Goal: Task Accomplishment & Management: Use online tool/utility

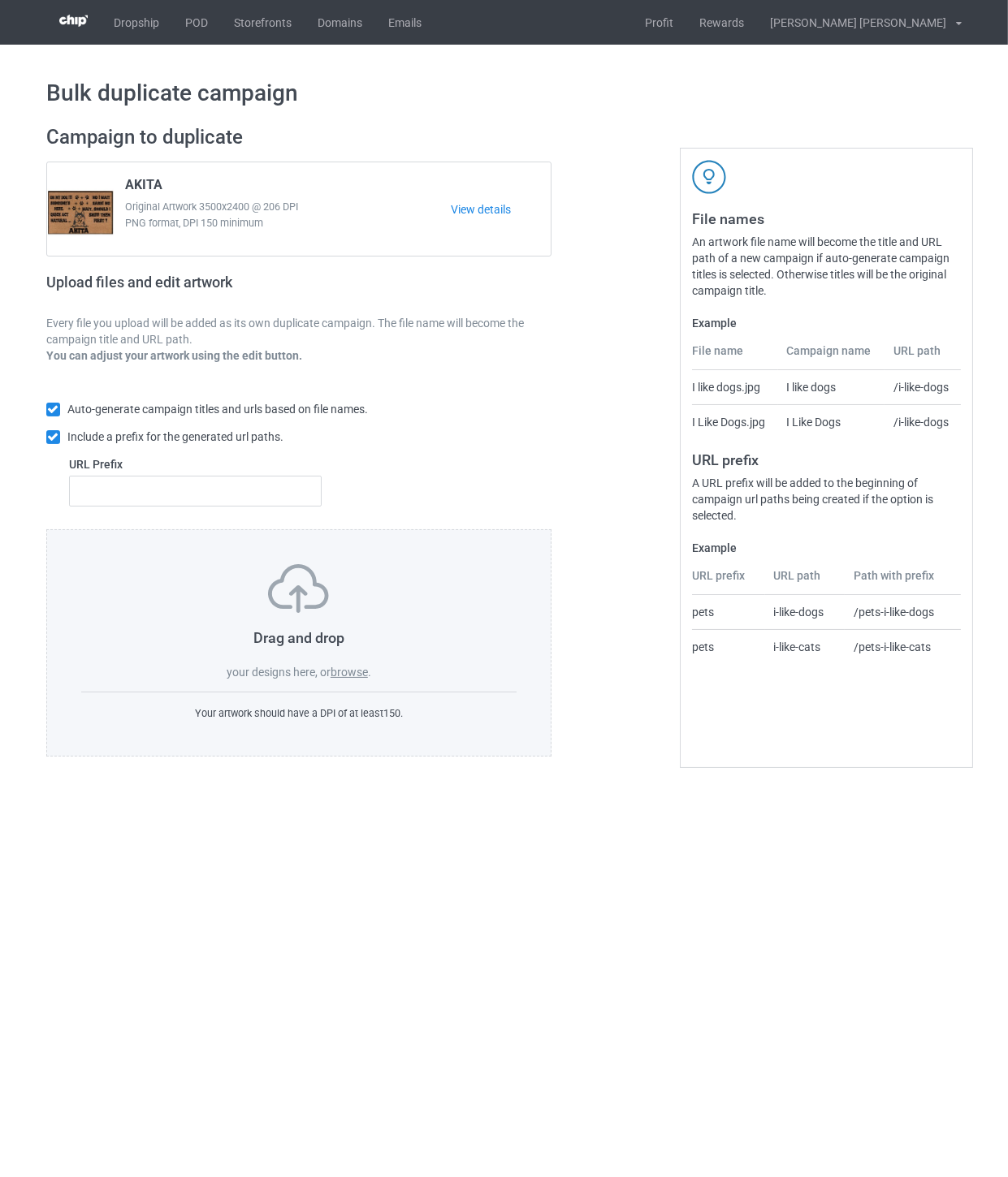
click at [353, 677] on label "browse" at bounding box center [349, 672] width 37 height 13
click at [0, 0] on input "browse" at bounding box center [0, 0] width 0 height 0
click at [359, 678] on label "browse" at bounding box center [349, 672] width 37 height 13
click at [0, 0] on input "browse" at bounding box center [0, 0] width 0 height 0
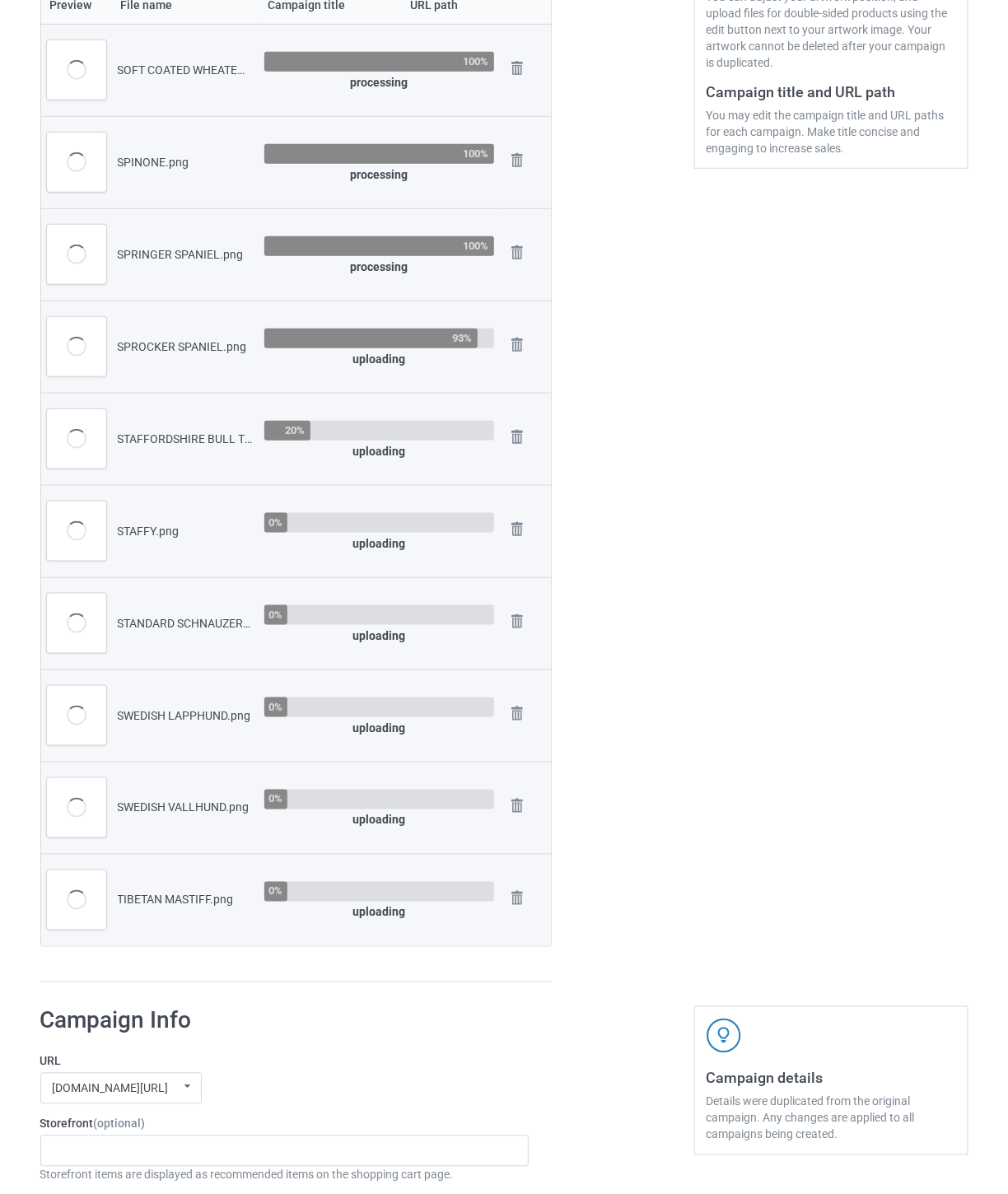
scroll to position [366, 0]
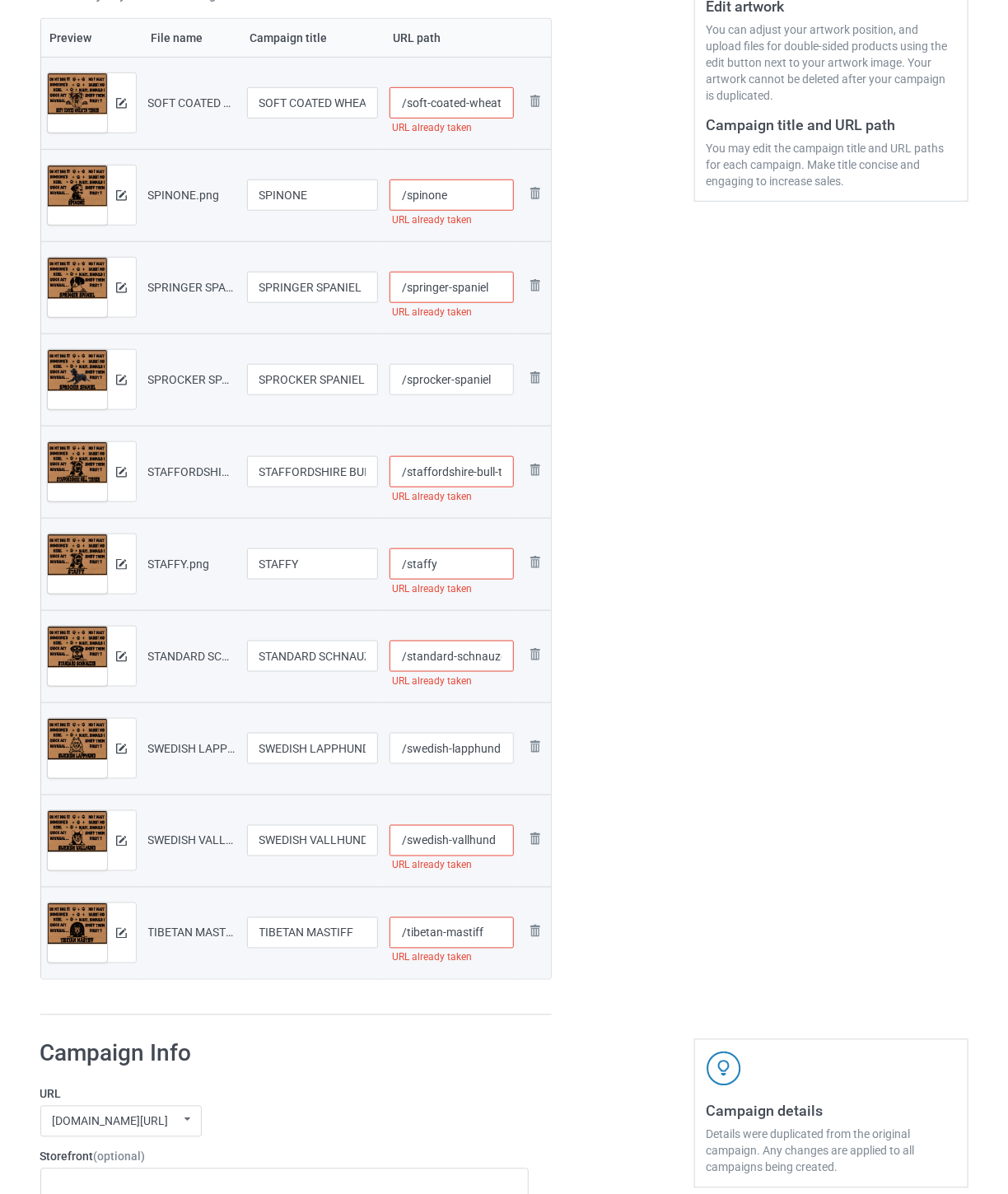
click at [457, 104] on input "/soft-coated-wheaten-terrier" at bounding box center [452, 102] width 124 height 31
drag, startPoint x: 484, startPoint y: 107, endPoint x: 508, endPoint y: 107, distance: 24.0
click at [508, 107] on input "/soft-coated-wheaten-terrier-oh" at bounding box center [452, 102] width 124 height 31
type input "/soft-coated-wheaten-terrier-oh"
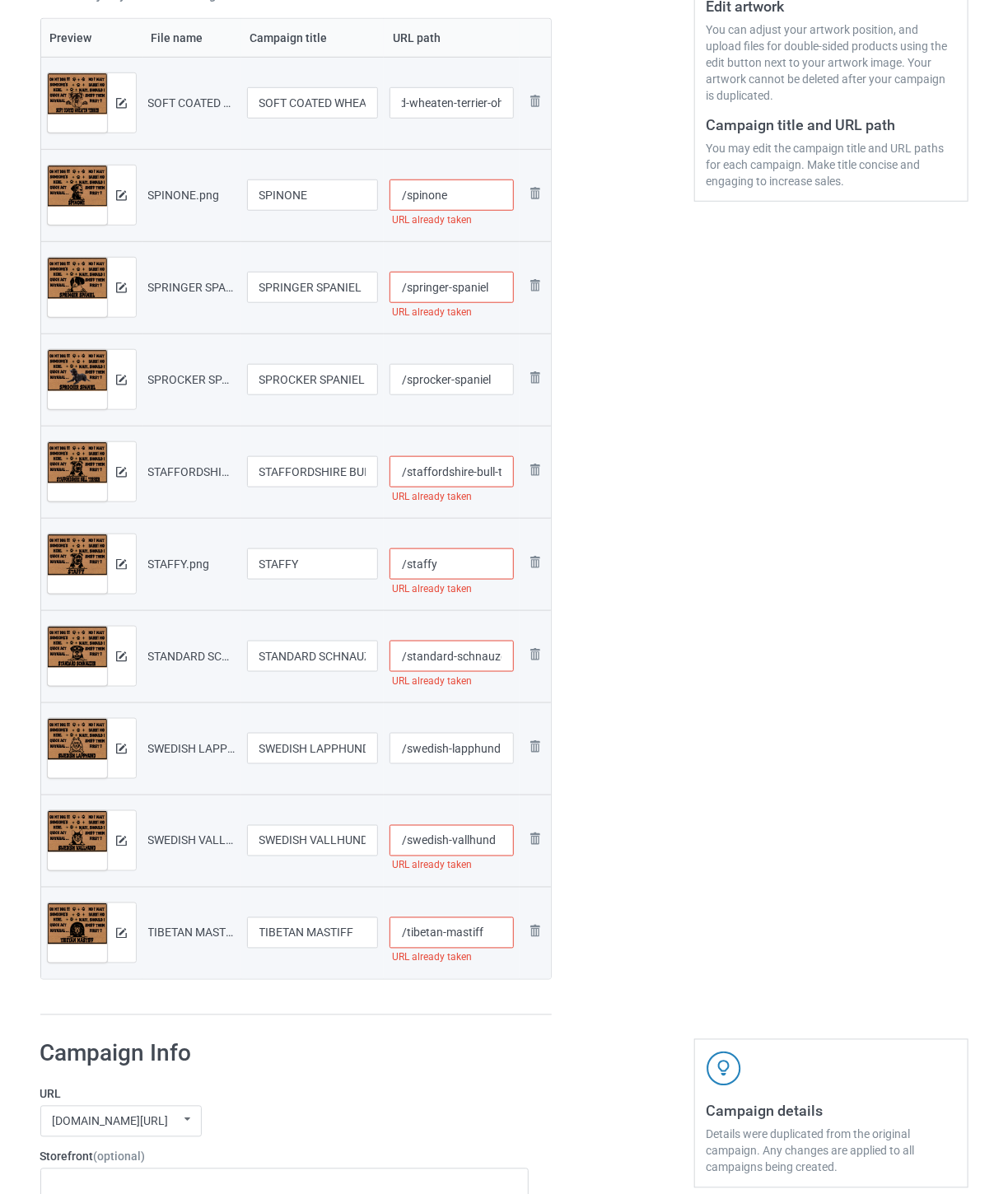
scroll to position [0, 0]
click at [470, 196] on input "/spinone" at bounding box center [452, 195] width 124 height 31
paste input "-oh"
type input "/spinone-ohm"
click at [473, 101] on input "/soft-coated-wheaten-terrier-oh" at bounding box center [452, 102] width 124 height 31
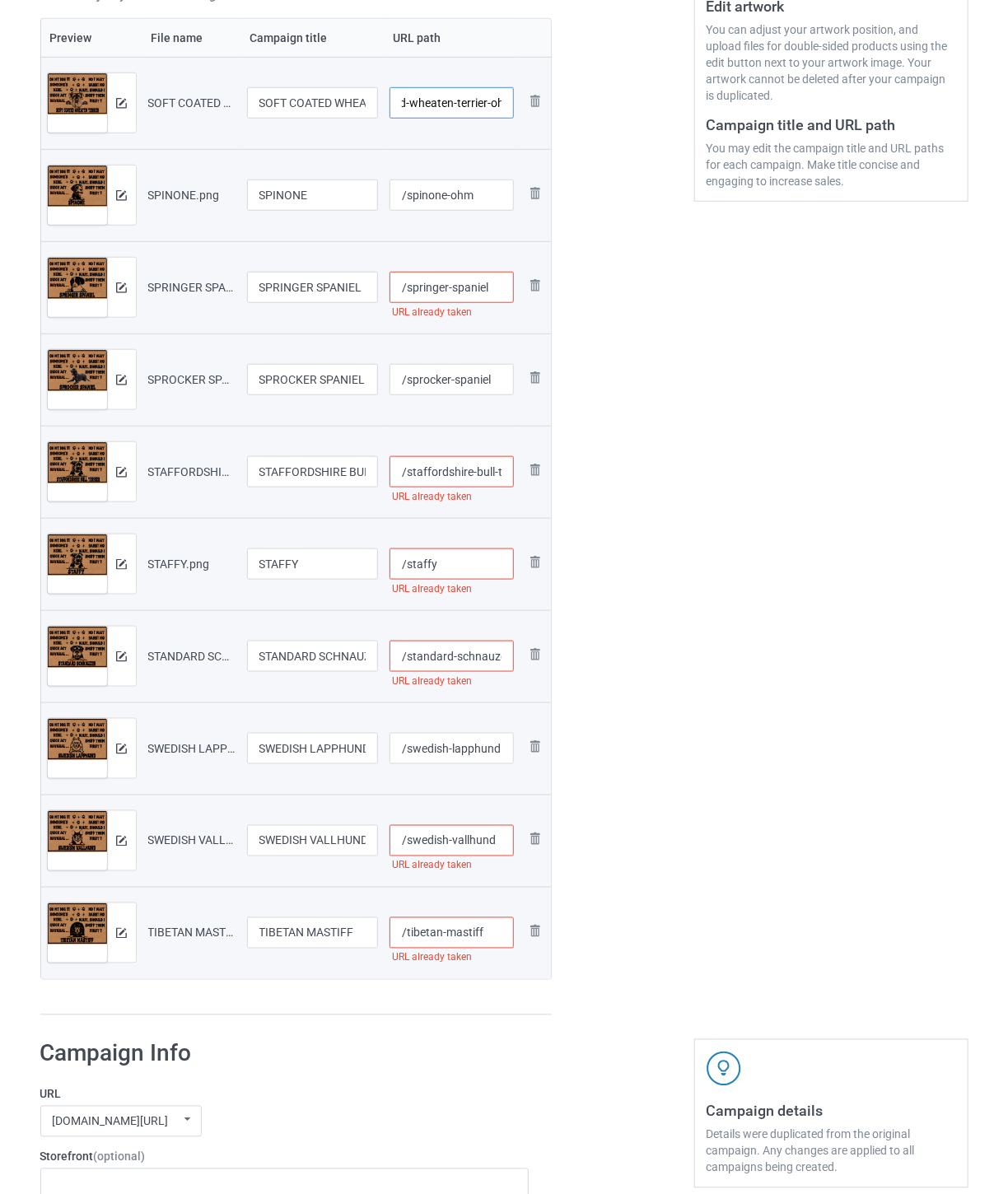
scroll to position [0, 70]
type input "/soft-coated-wheaten-terrier-ohm"
drag, startPoint x: 488, startPoint y: 198, endPoint x: 447, endPoint y: 193, distance: 41.3
click at [447, 193] on input "/spinone-ohm" at bounding box center [452, 195] width 124 height 31
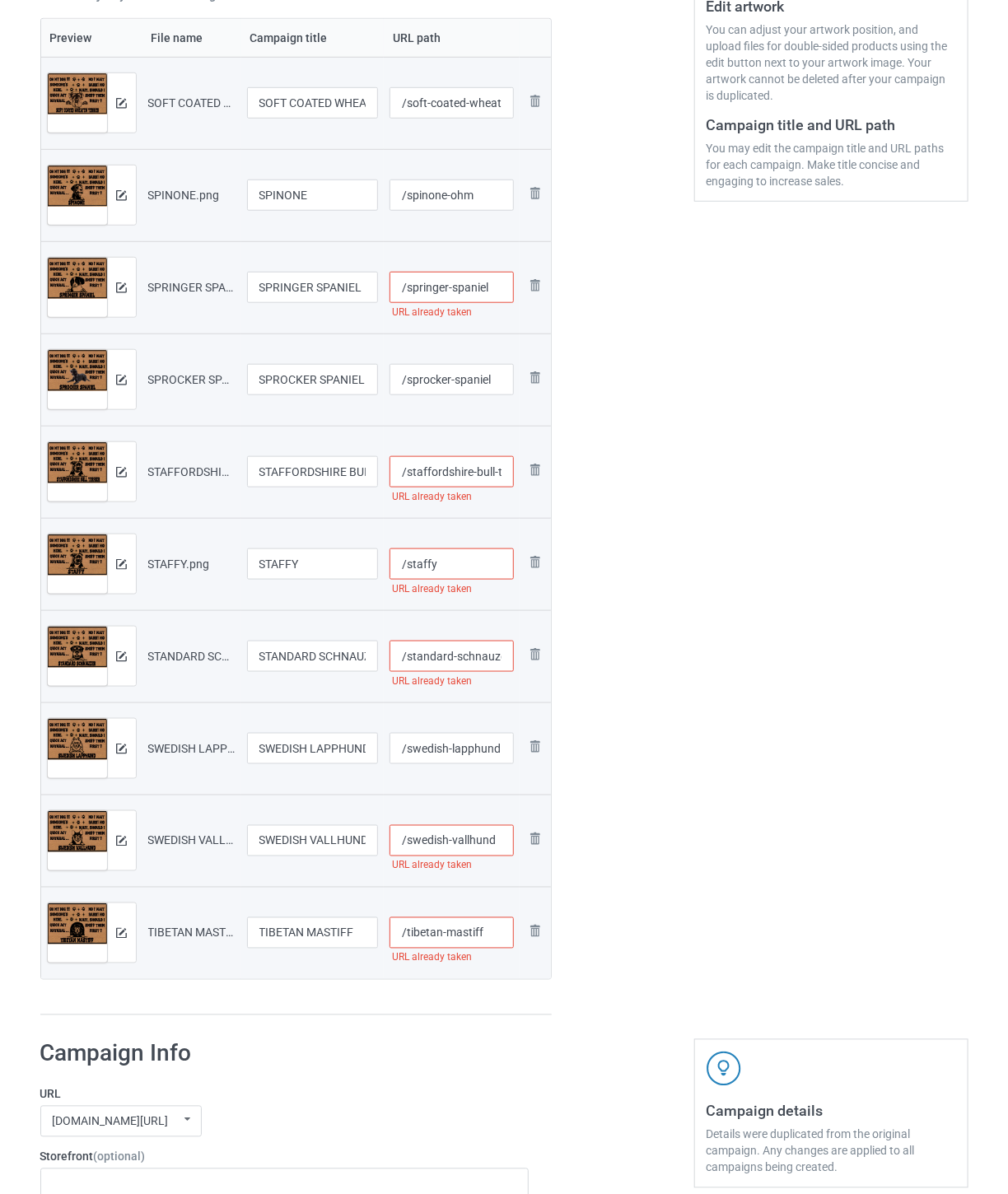
click at [500, 291] on input "/springer-spaniel" at bounding box center [452, 287] width 124 height 31
paste input "-ohm"
type input "/springer-spaniel-ohm"
click at [506, 382] on input "/sprocker-spaniel" at bounding box center [452, 379] width 124 height 31
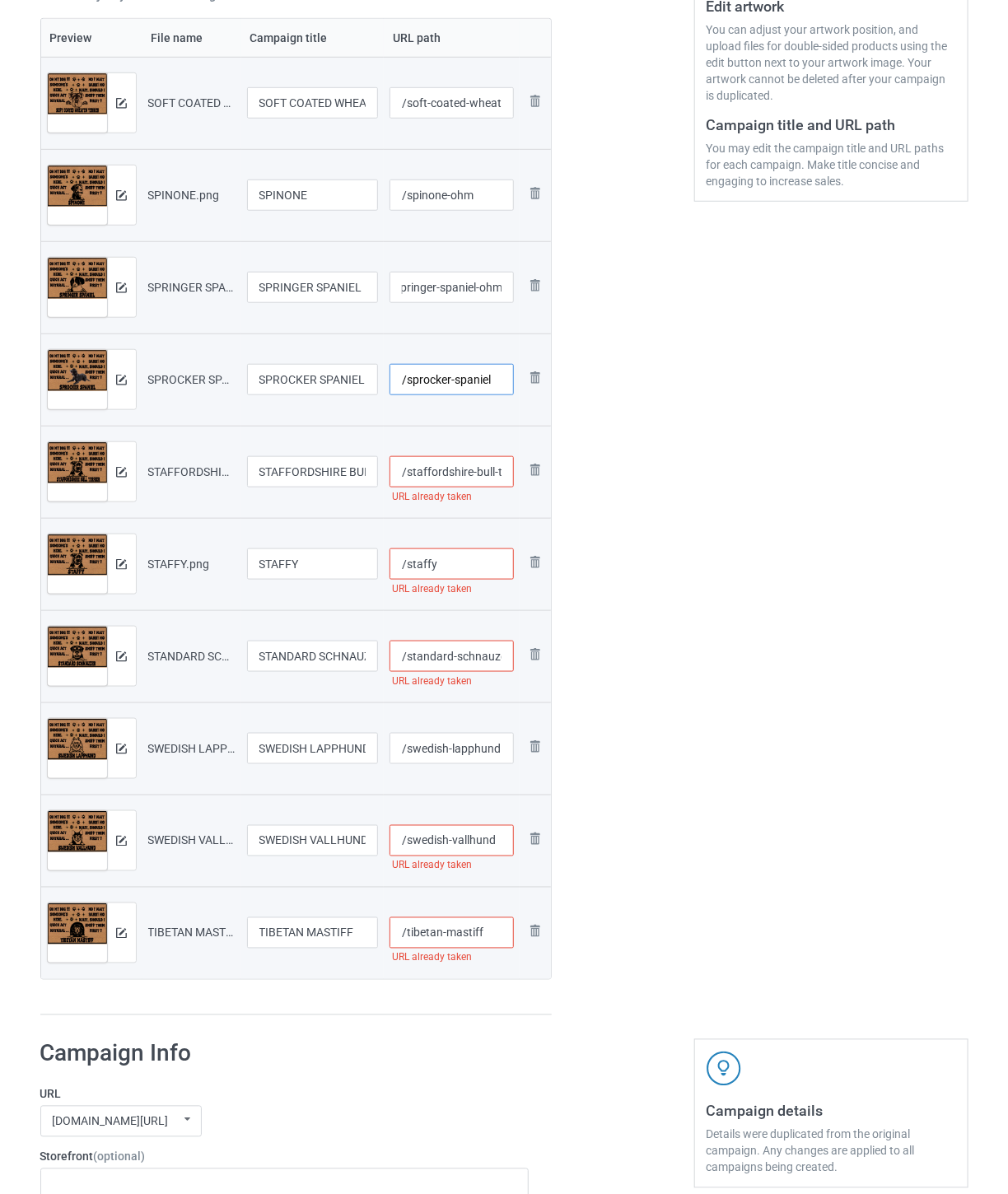
scroll to position [0, 0]
paste input "-ohm"
type input "/sprocker-spaniel-ohm"
click at [451, 473] on input "/staffordshire-bull-terrier" at bounding box center [452, 472] width 124 height 31
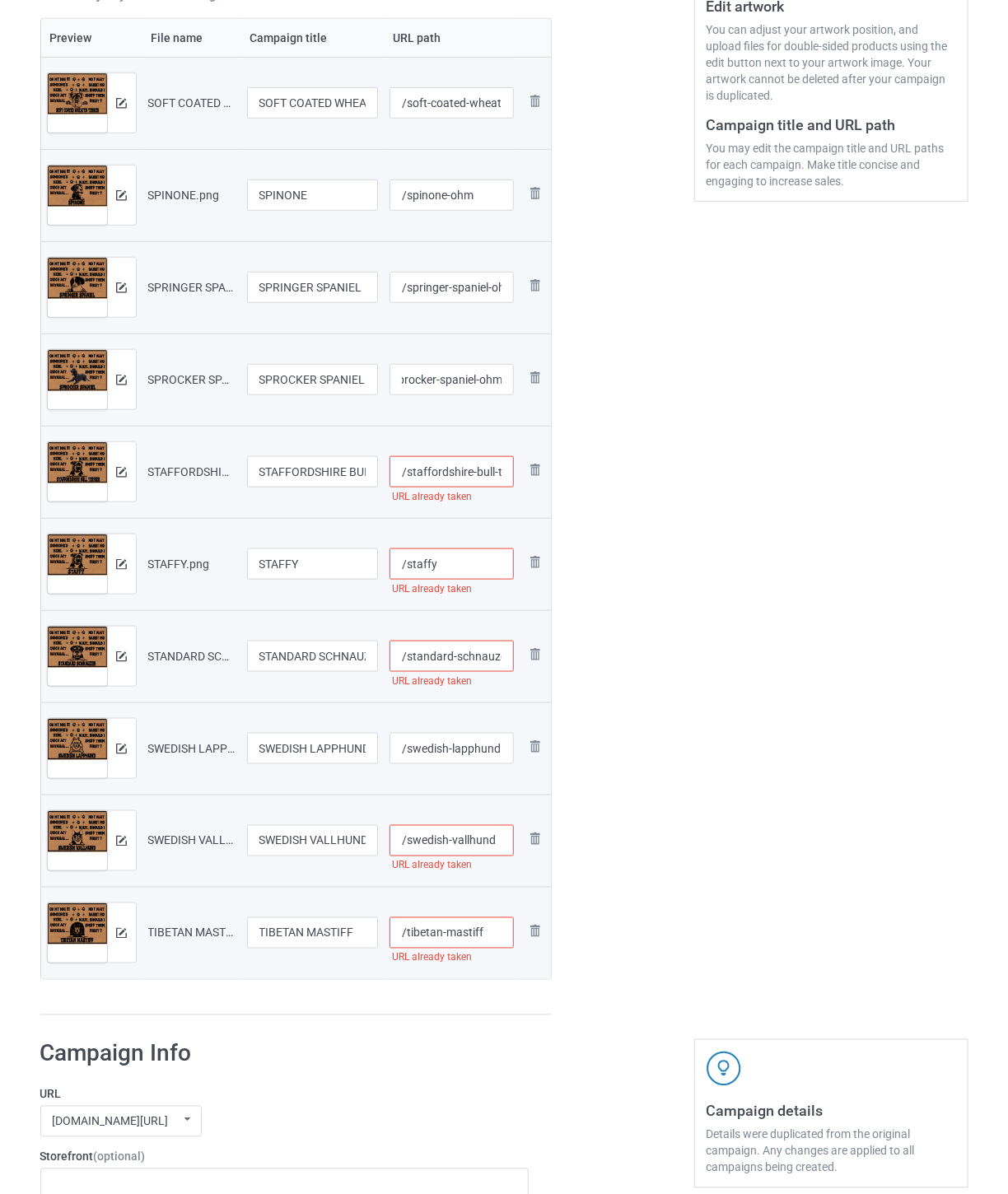
scroll to position [0, 0]
paste input "-ohm"
type input "/staffordshire-bull-terrier-ohm"
click at [463, 560] on input "/staffy" at bounding box center [452, 564] width 124 height 31
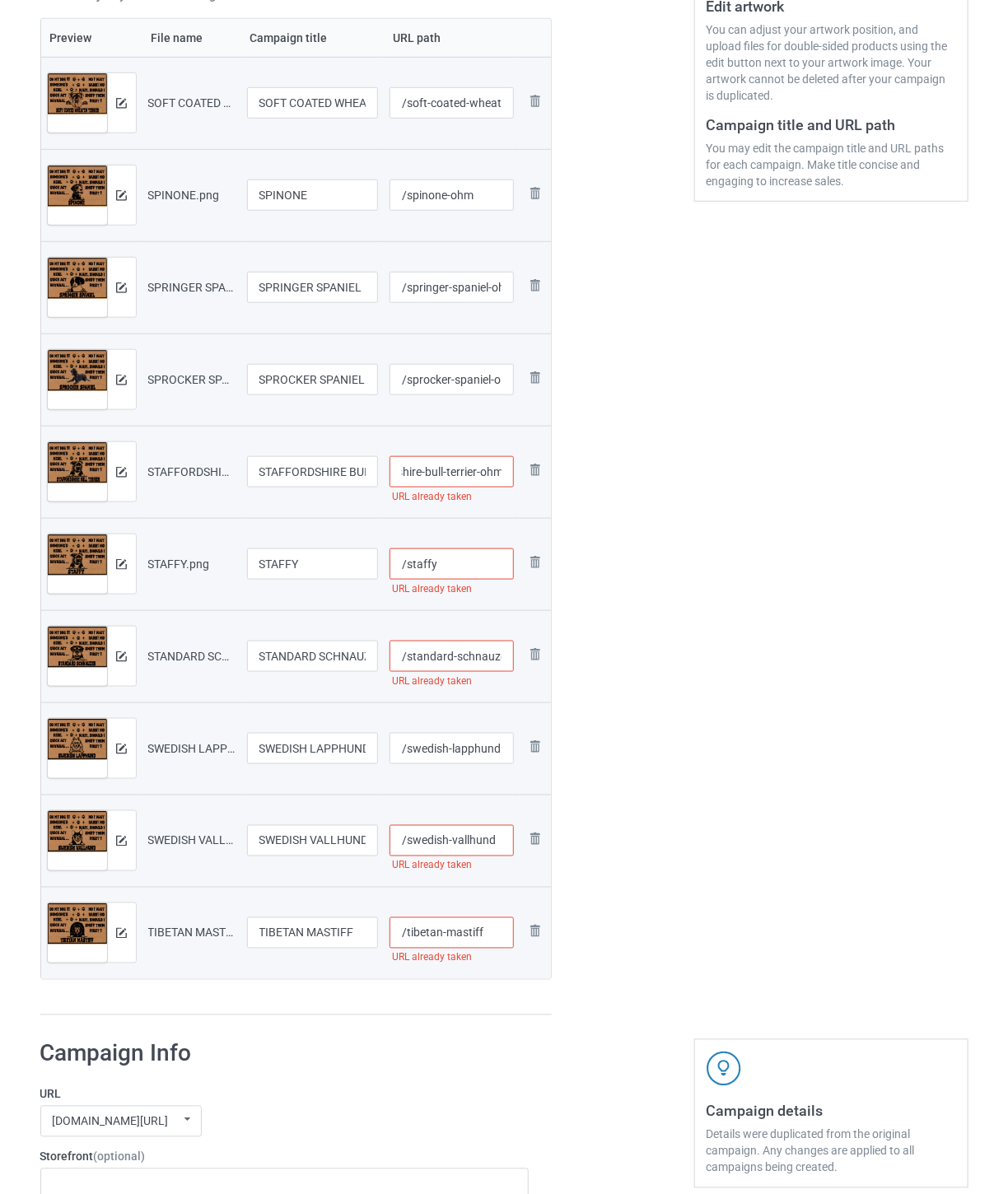
scroll to position [0, 0]
paste input "-ohm"
type input "/staffy-ohm"
click at [460, 652] on input "/standard-schnauzer" at bounding box center [452, 656] width 124 height 31
paste input "-ohm"
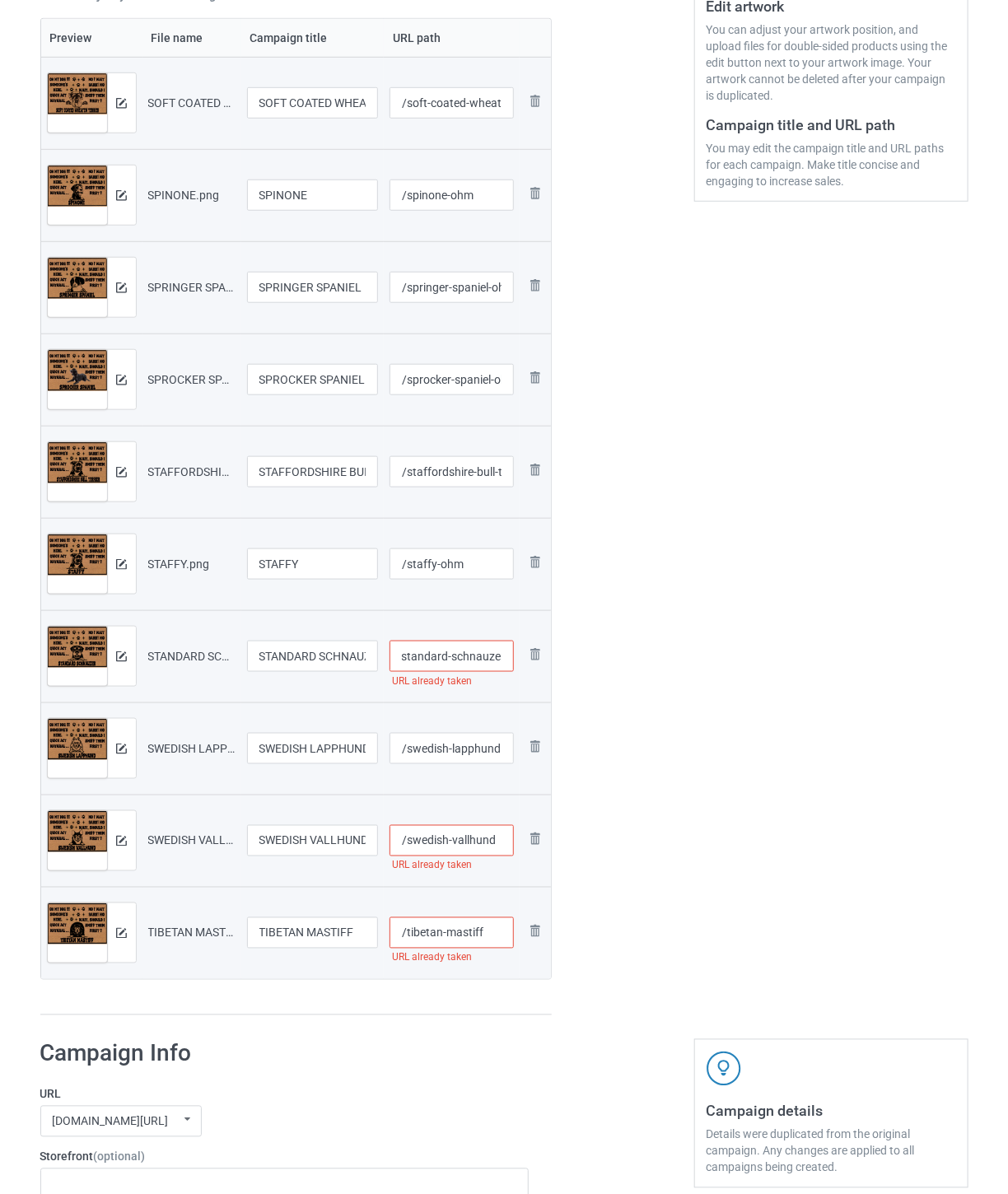
scroll to position [0, 33]
type input "/standard-schnauzer-ohm"
click at [455, 756] on input "/swedish-lapphund" at bounding box center [452, 748] width 124 height 31
paste input "-ohm"
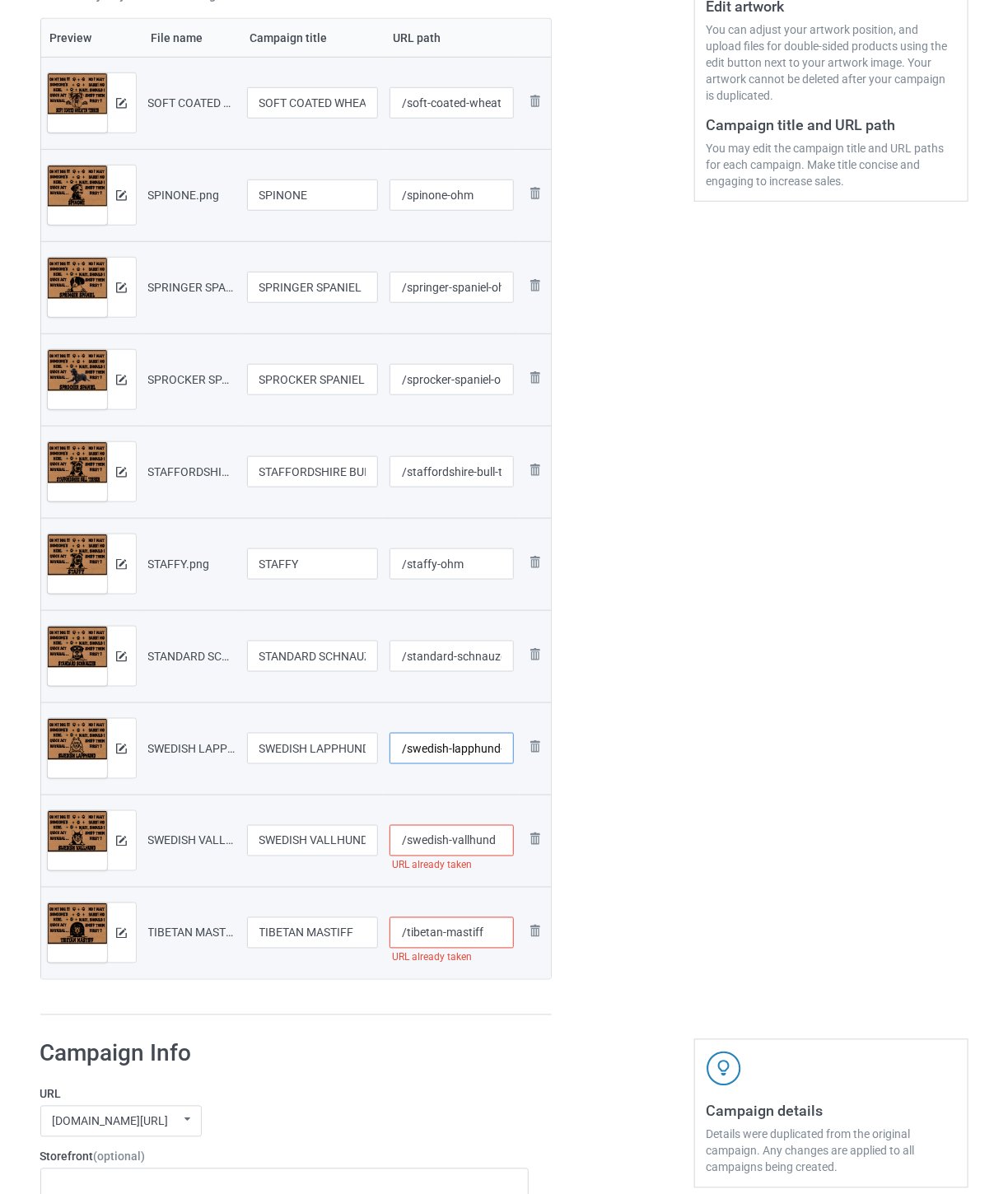
scroll to position [0, 25]
type input "/swedish-lapphund-ohm"
click at [455, 842] on input "/swedish-vallhund" at bounding box center [452, 841] width 124 height 31
paste input "-ohm"
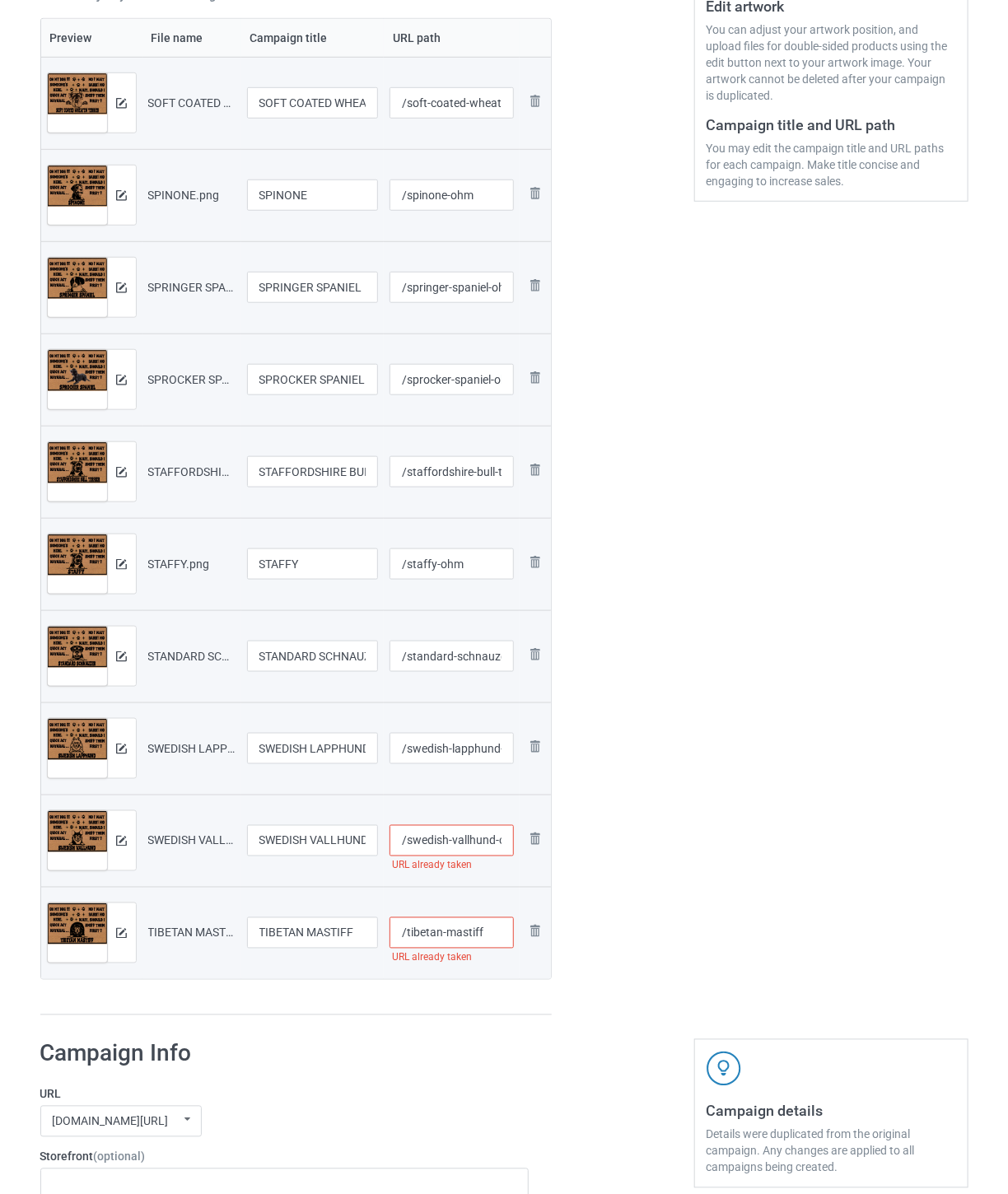
scroll to position [0, 20]
type input "/swedish-vallhund-ohm"
click at [491, 928] on input "/tibetan-mastiff" at bounding box center [452, 933] width 124 height 31
paste input "-ohm"
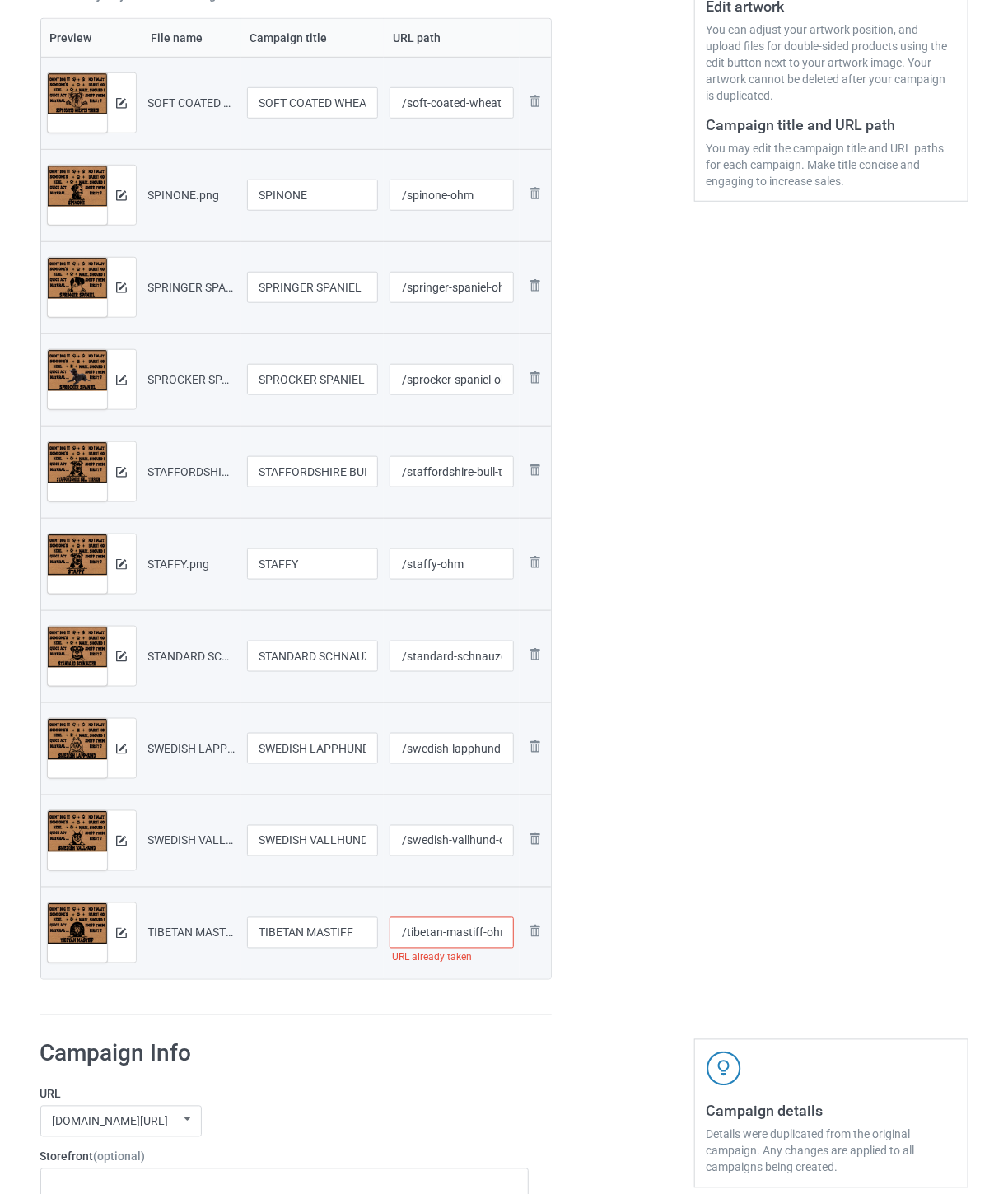
scroll to position [0, 6]
type input "/tibetan-mastiff-ohm"
click at [674, 898] on div at bounding box center [623, 388] width 119 height 1278
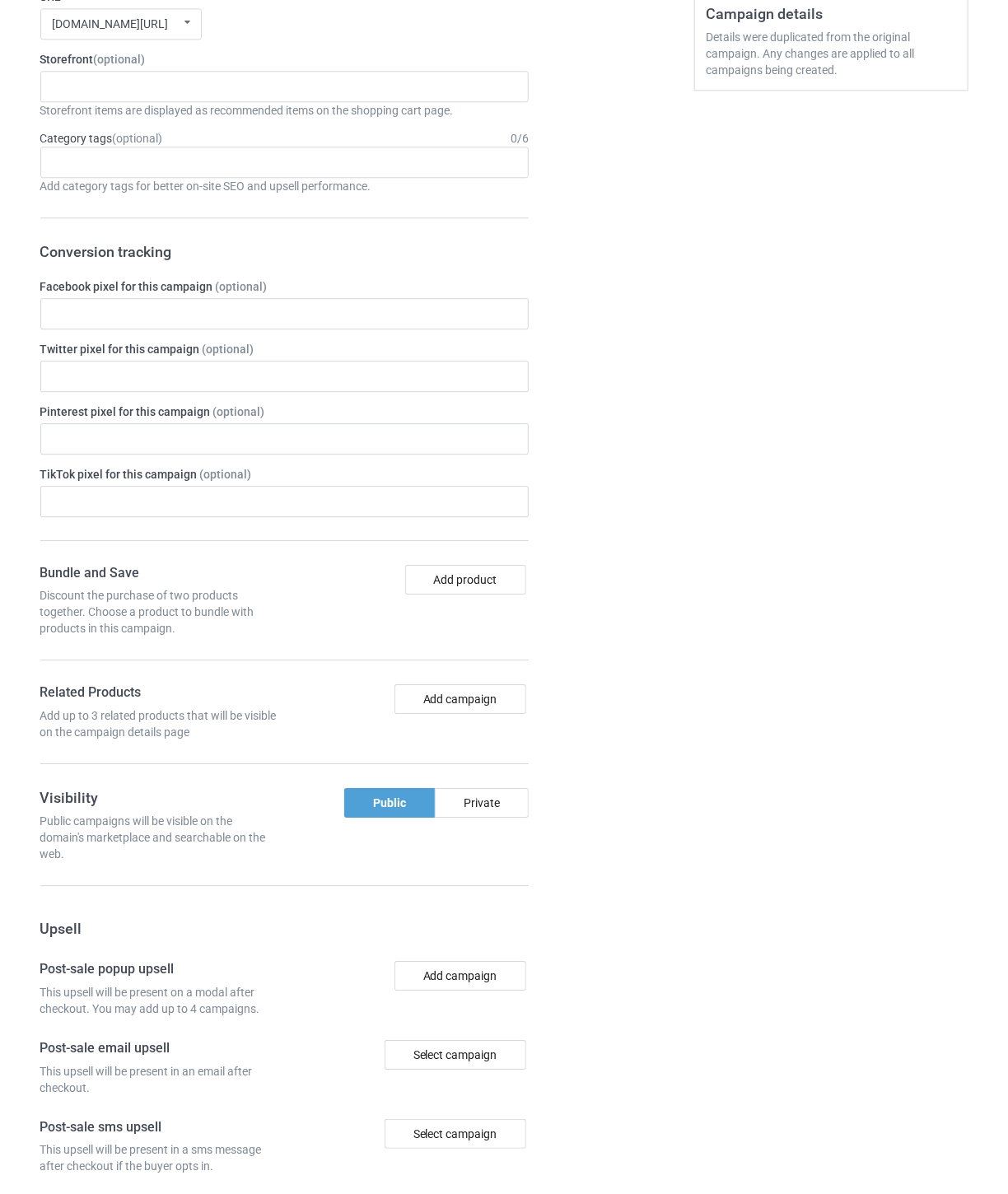
scroll to position [1736, 0]
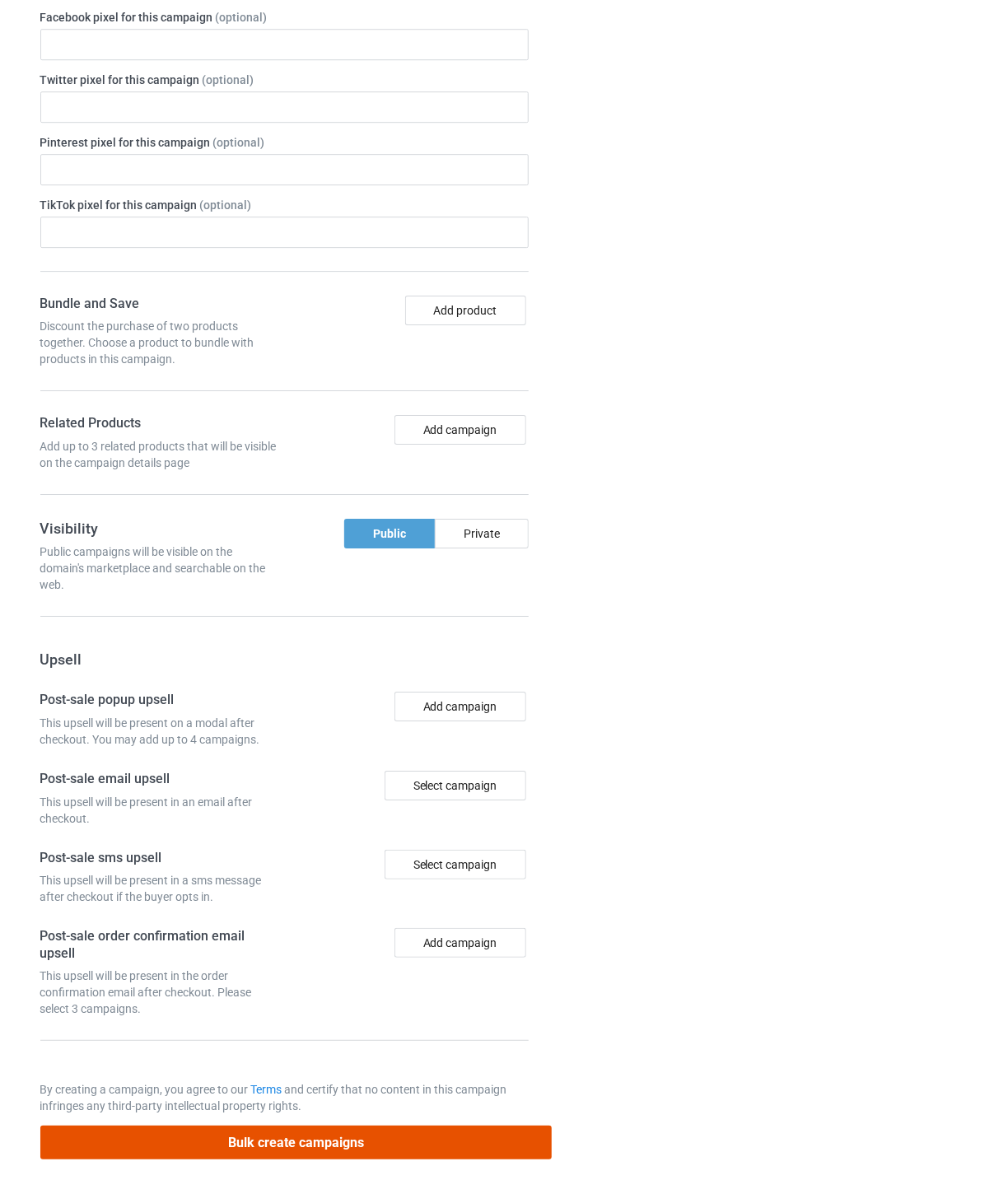
click at [432, 1148] on button "Bulk create campaigns" at bounding box center [296, 1143] width 512 height 34
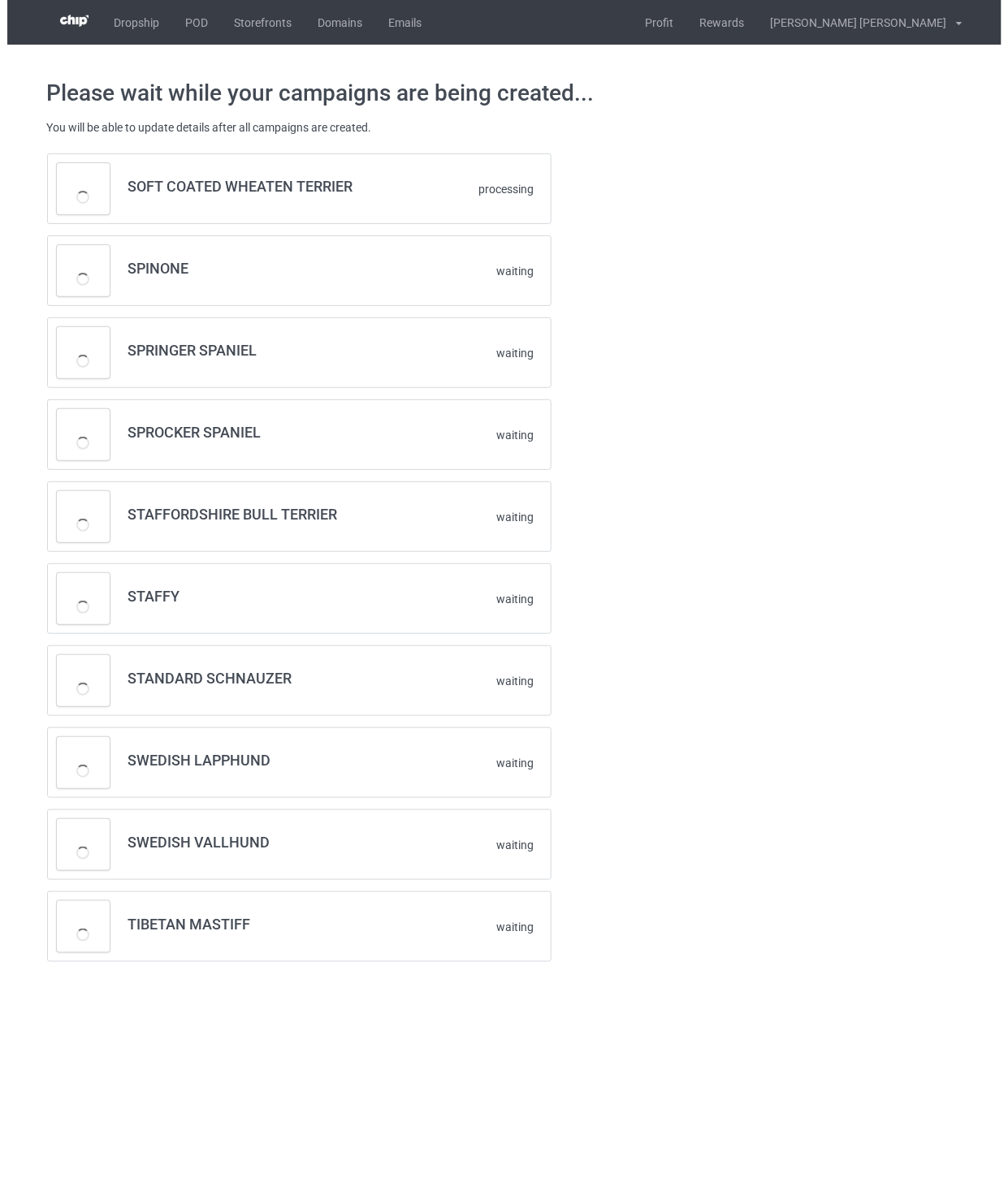
scroll to position [0, 0]
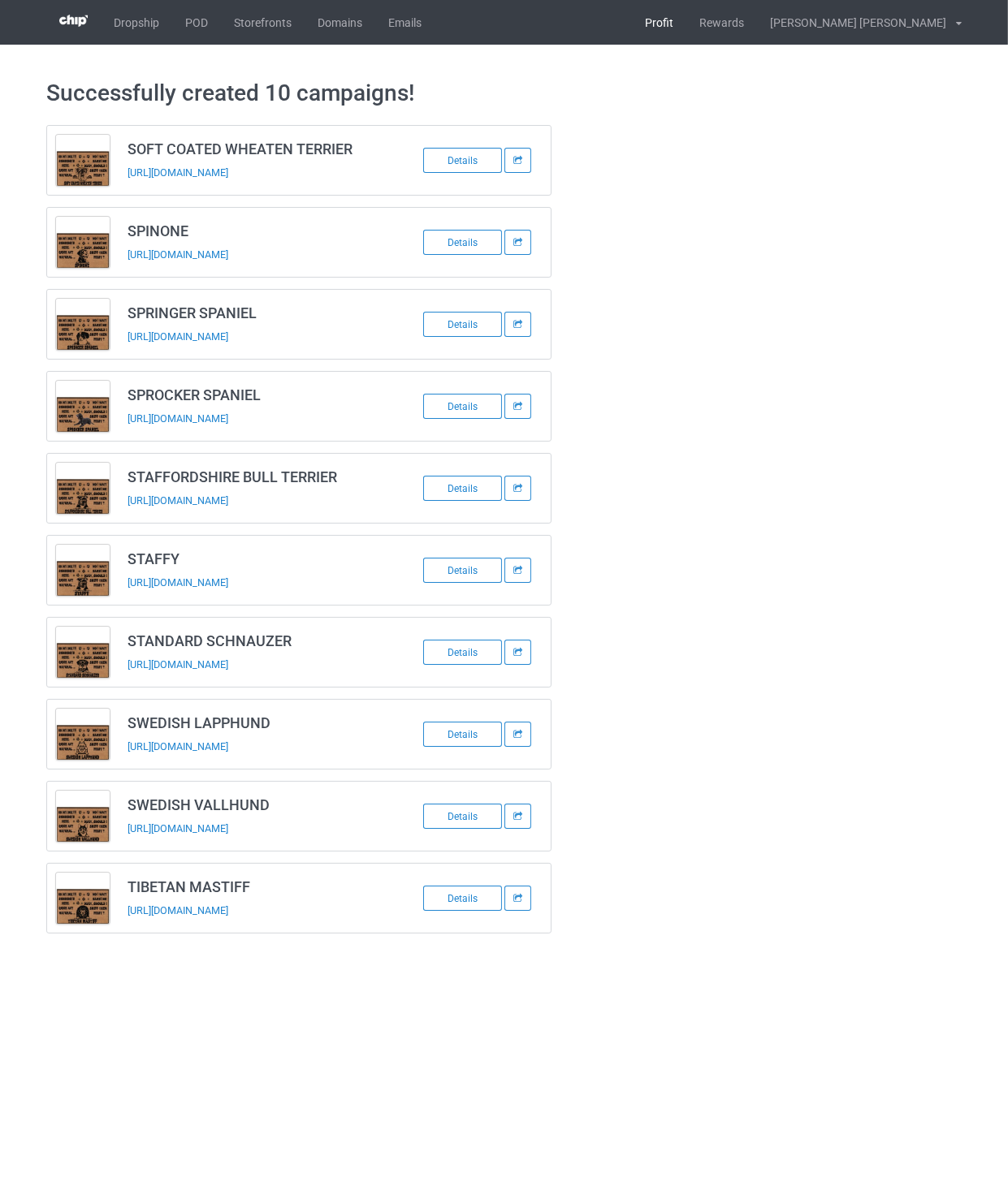
click at [686, 27] on link "Profit" at bounding box center [658, 22] width 54 height 44
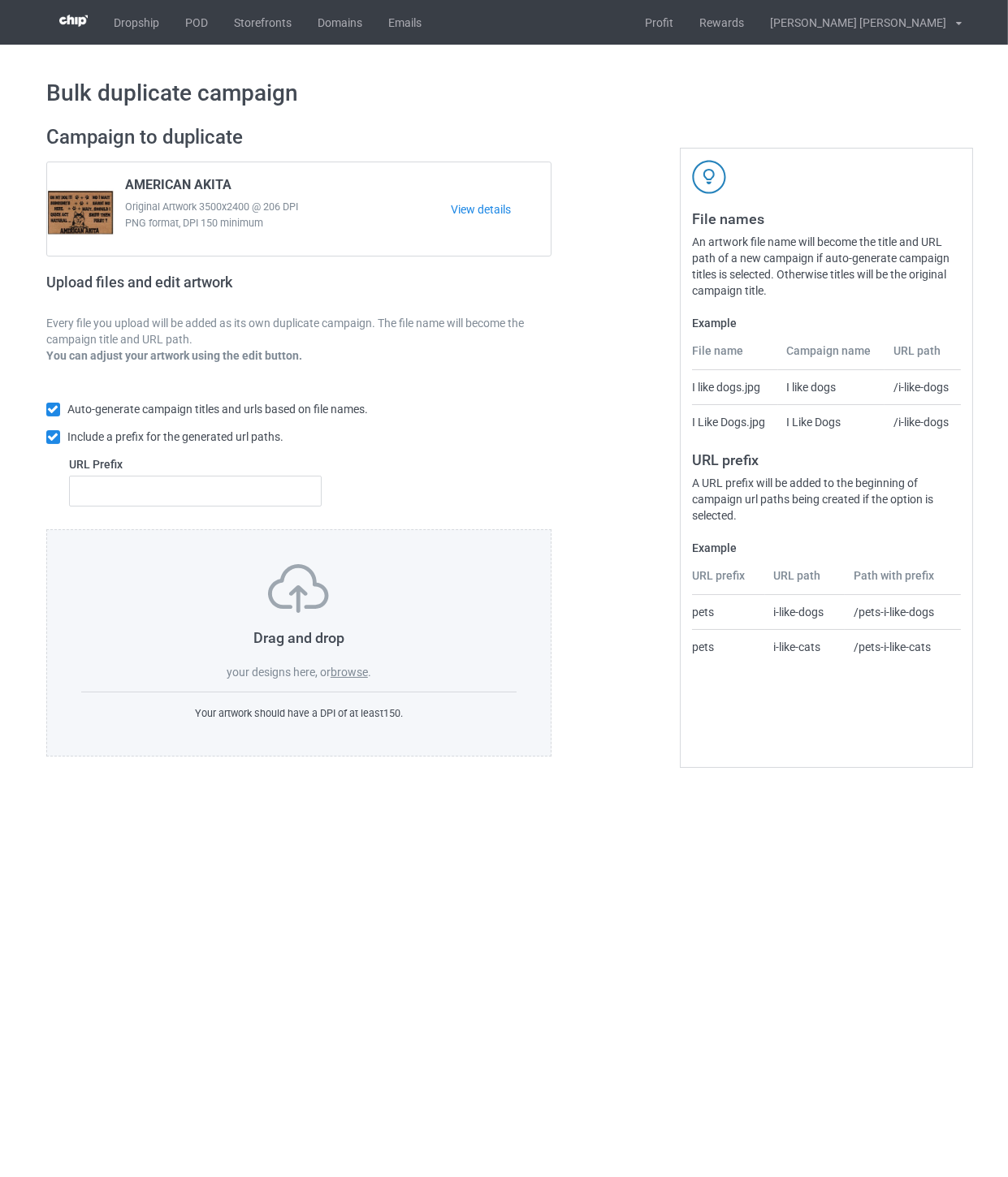
click at [351, 677] on label "browse" at bounding box center [349, 672] width 37 height 13
click at [0, 0] on input "browse" at bounding box center [0, 0] width 0 height 0
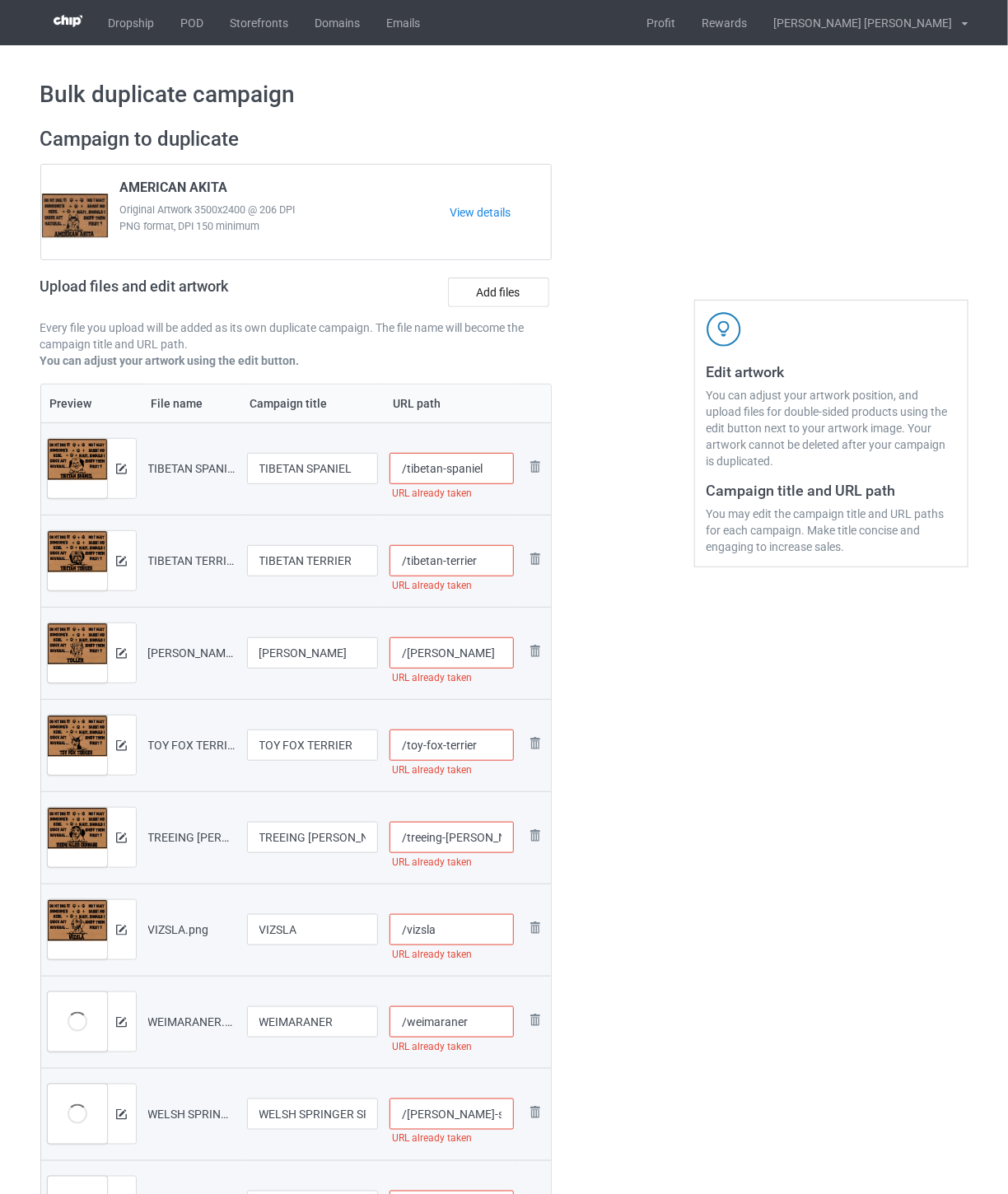
click at [499, 468] on input "/tibetan-spaniel" at bounding box center [452, 468] width 124 height 31
drag, startPoint x: 483, startPoint y: 468, endPoint x: 508, endPoint y: 470, distance: 25.1
click at [508, 470] on input "/tibetan-spaniel-ohm" at bounding box center [452, 468] width 124 height 31
drag, startPoint x: 475, startPoint y: 473, endPoint x: 506, endPoint y: 473, distance: 31.0
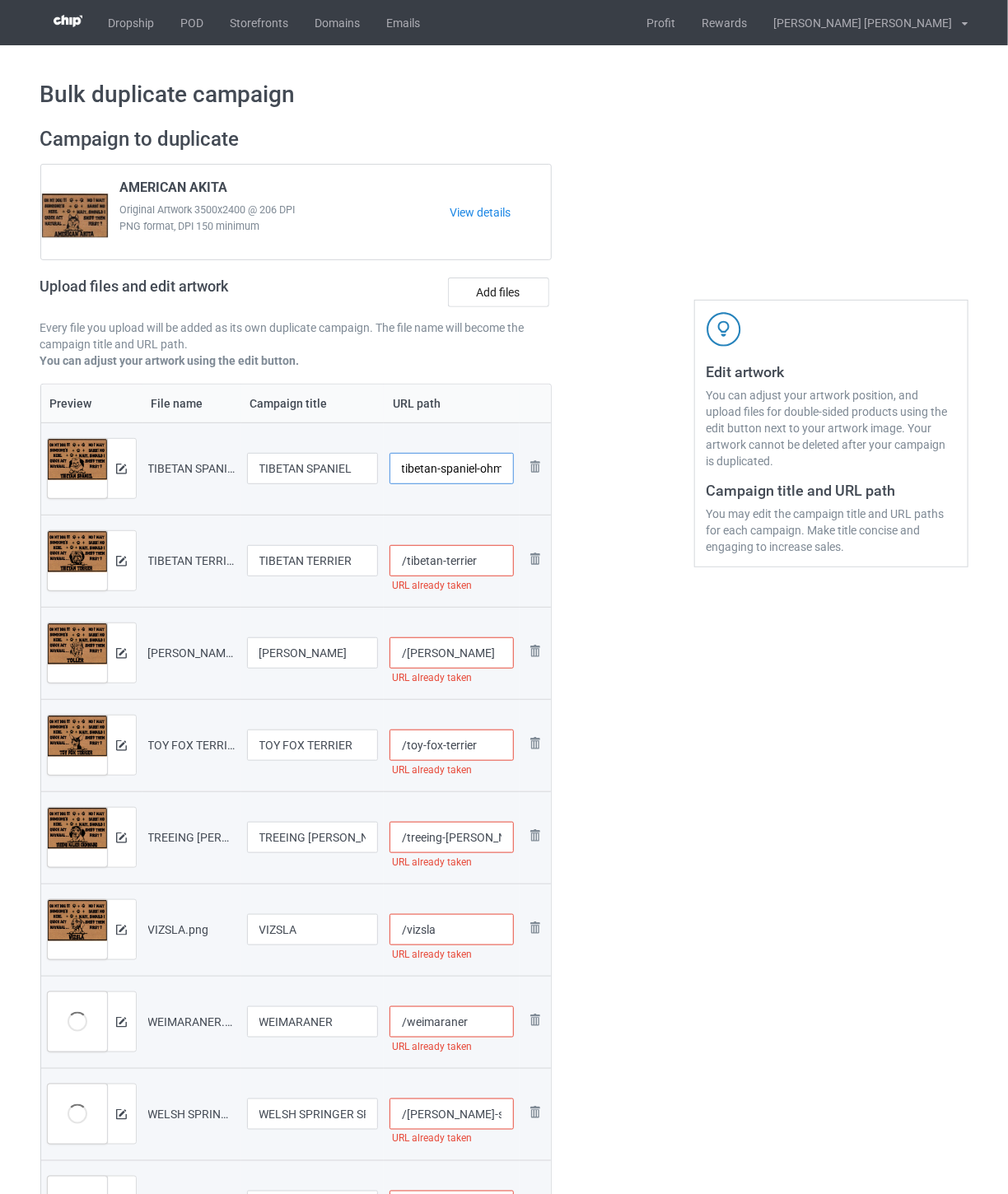
click at [506, 473] on input "/tibetan-spaniel-ohm" at bounding box center [452, 468] width 124 height 31
type input "/tibetan-spaniel-ohm"
click at [482, 558] on input "/tibetan-terrier" at bounding box center [452, 561] width 124 height 31
paste input "-ohm"
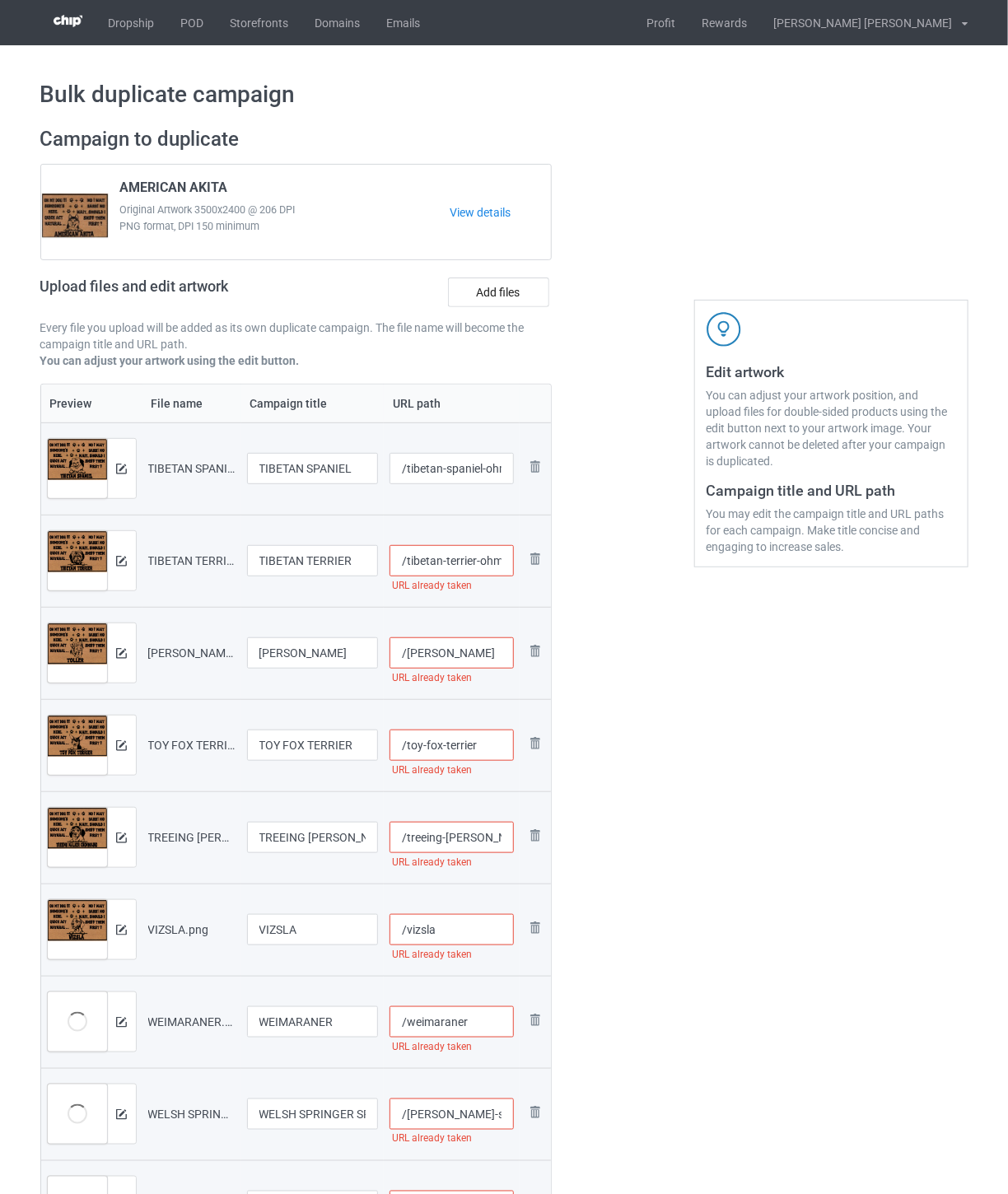
scroll to position [0, 1]
type input "/tibetan-terrier-ohm"
click at [491, 650] on input "/[PERSON_NAME]" at bounding box center [452, 653] width 124 height 31
paste input "-ohm"
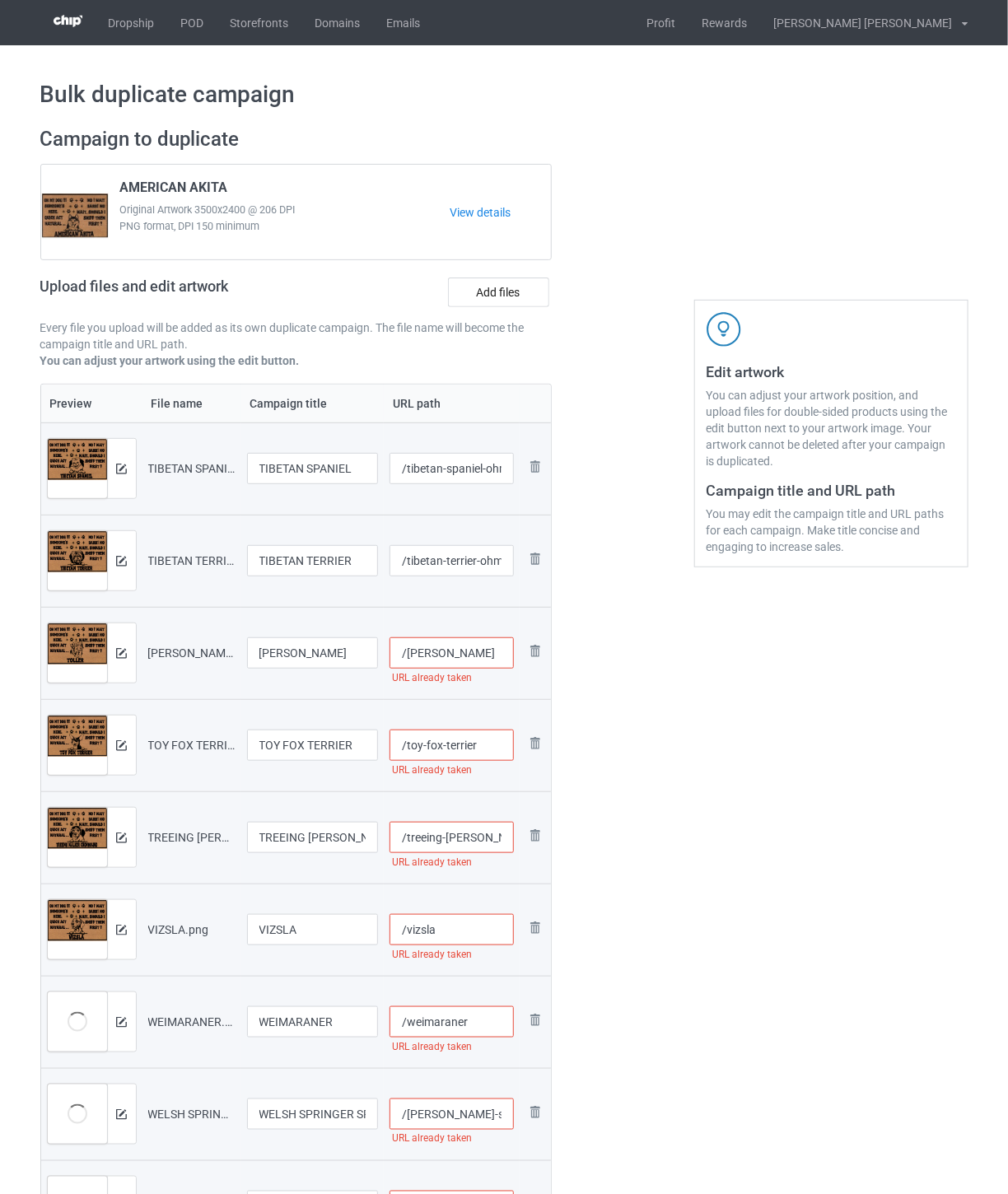
type input "/[PERSON_NAME]"
click at [491, 753] on input "/toy-fox-terrier" at bounding box center [452, 745] width 124 height 31
paste input "-ohm"
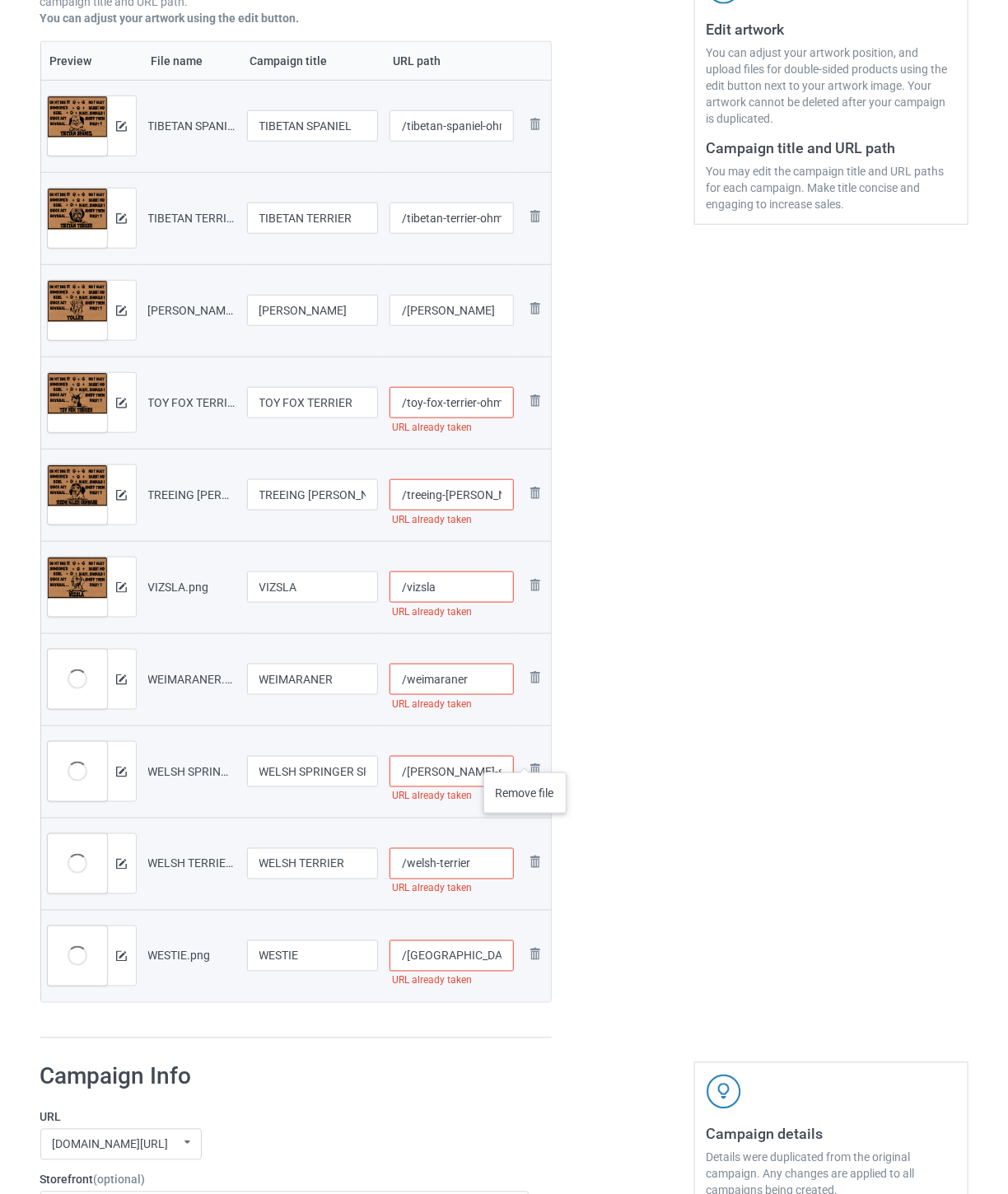
scroll to position [366, 0]
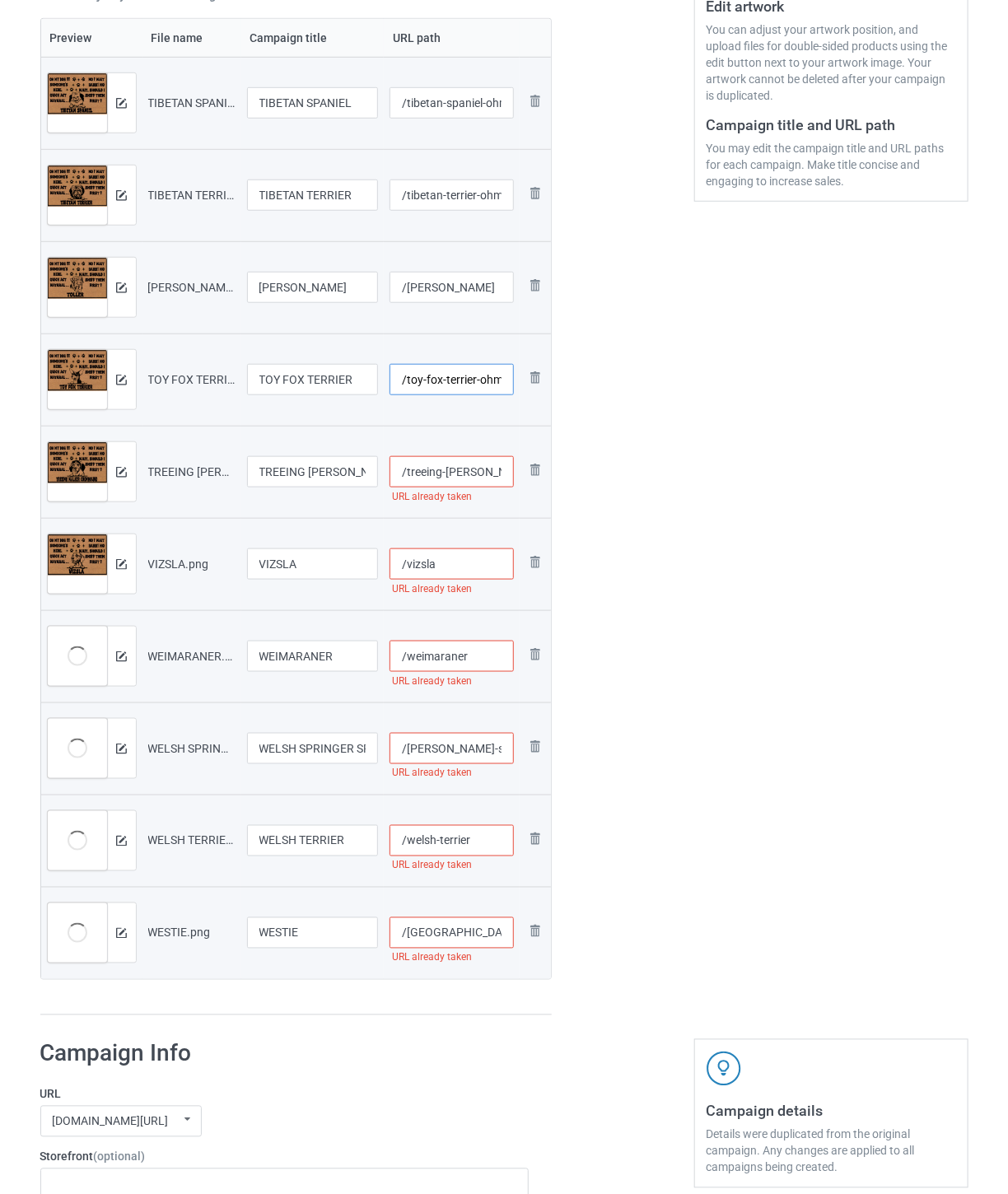
type input "/toy-fox-terrier-ohm"
click at [462, 471] on input "/treeing-[PERSON_NAME]-coonhound" at bounding box center [452, 472] width 124 height 31
paste input "-ohm"
type input "/treeing-[PERSON_NAME]-coonhound-ohm"
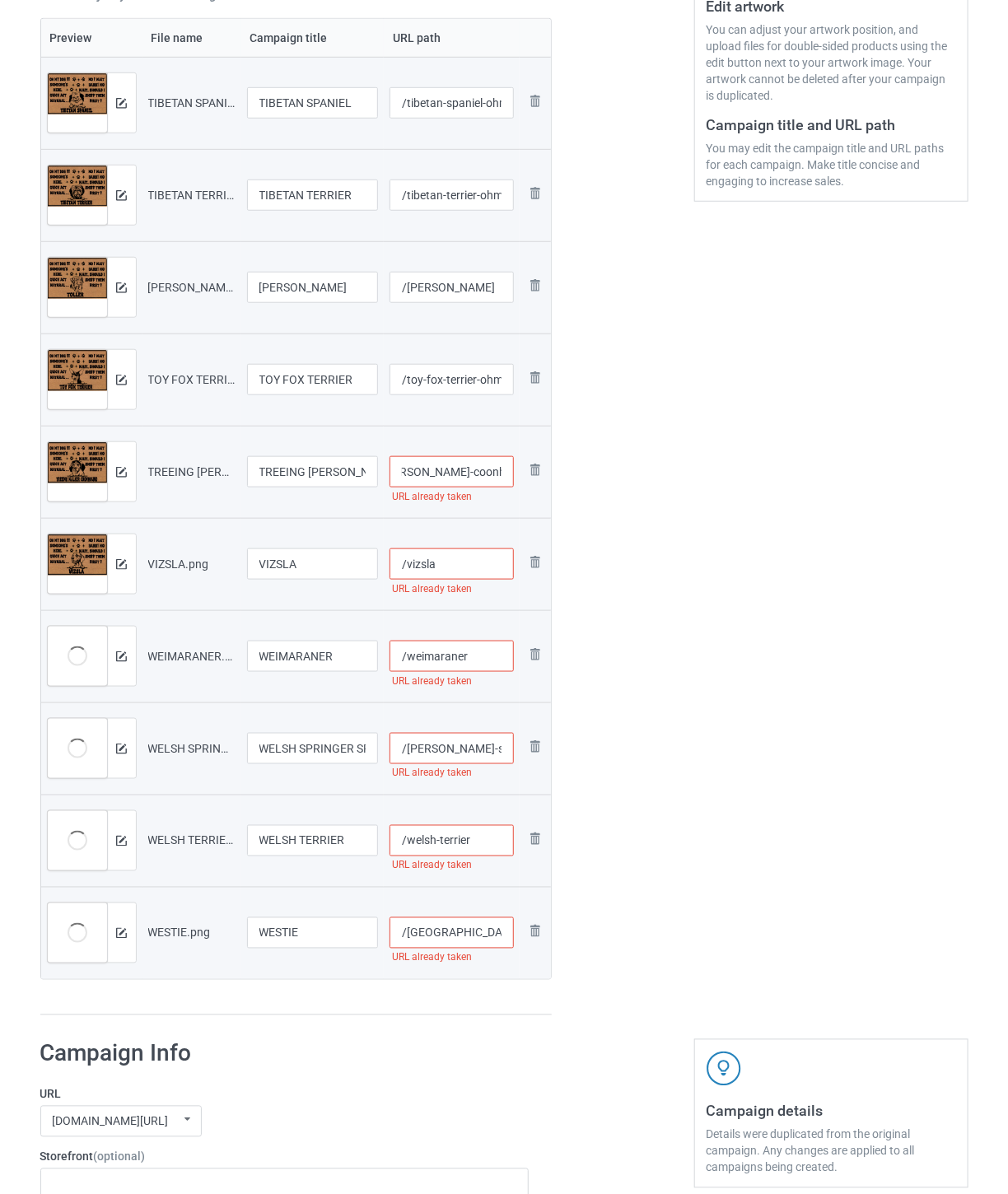
click at [461, 572] on input "/vizsla" at bounding box center [452, 564] width 124 height 31
paste input "-ohm"
type input "/vizsla-ohm"
click at [479, 662] on input "/weimaraner" at bounding box center [452, 656] width 124 height 31
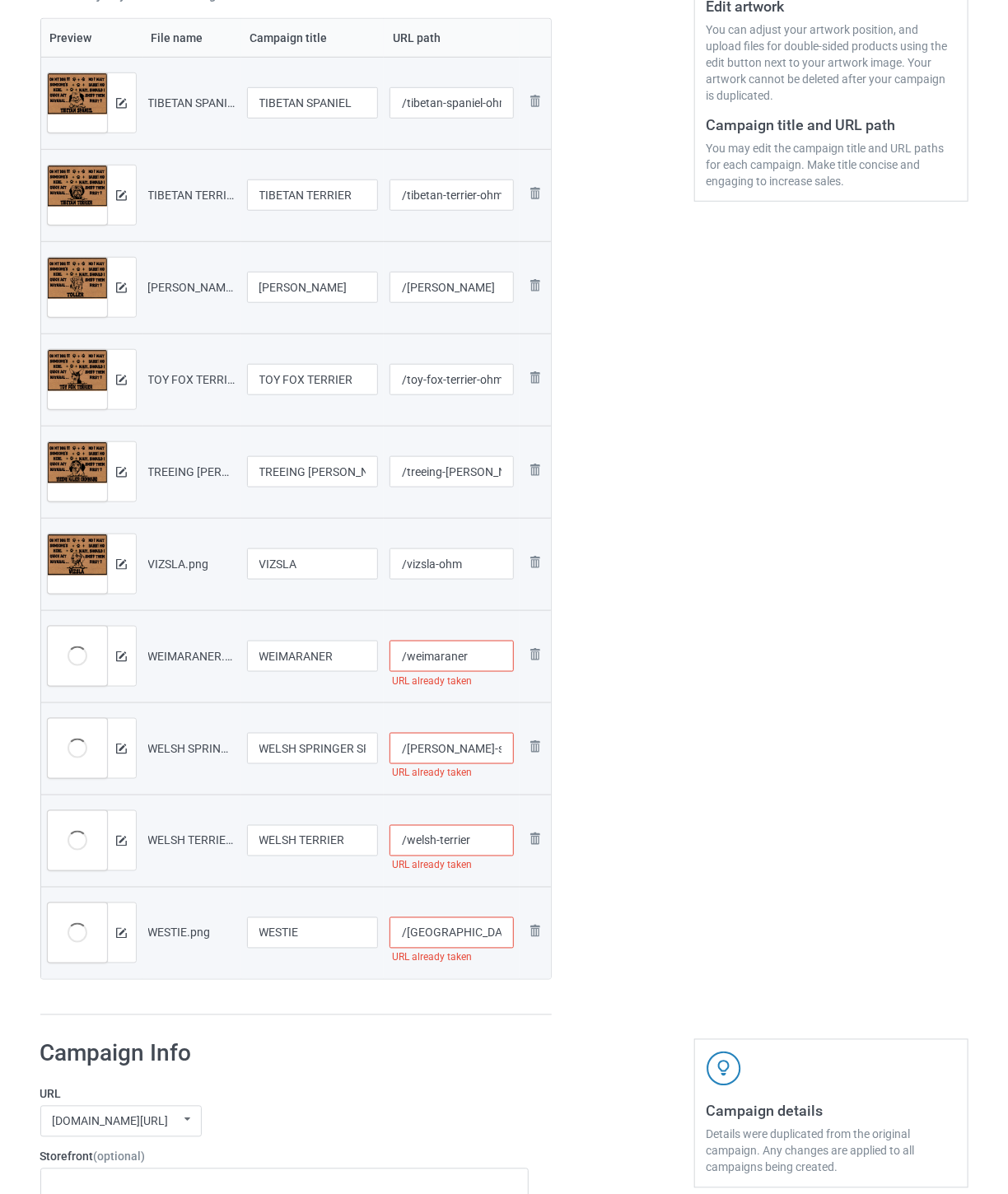
paste input "-ohm"
type input "/weimaraner-ohm"
click at [481, 746] on input "/[PERSON_NAME]-spaniel" at bounding box center [452, 748] width 124 height 31
paste input "-ohm"
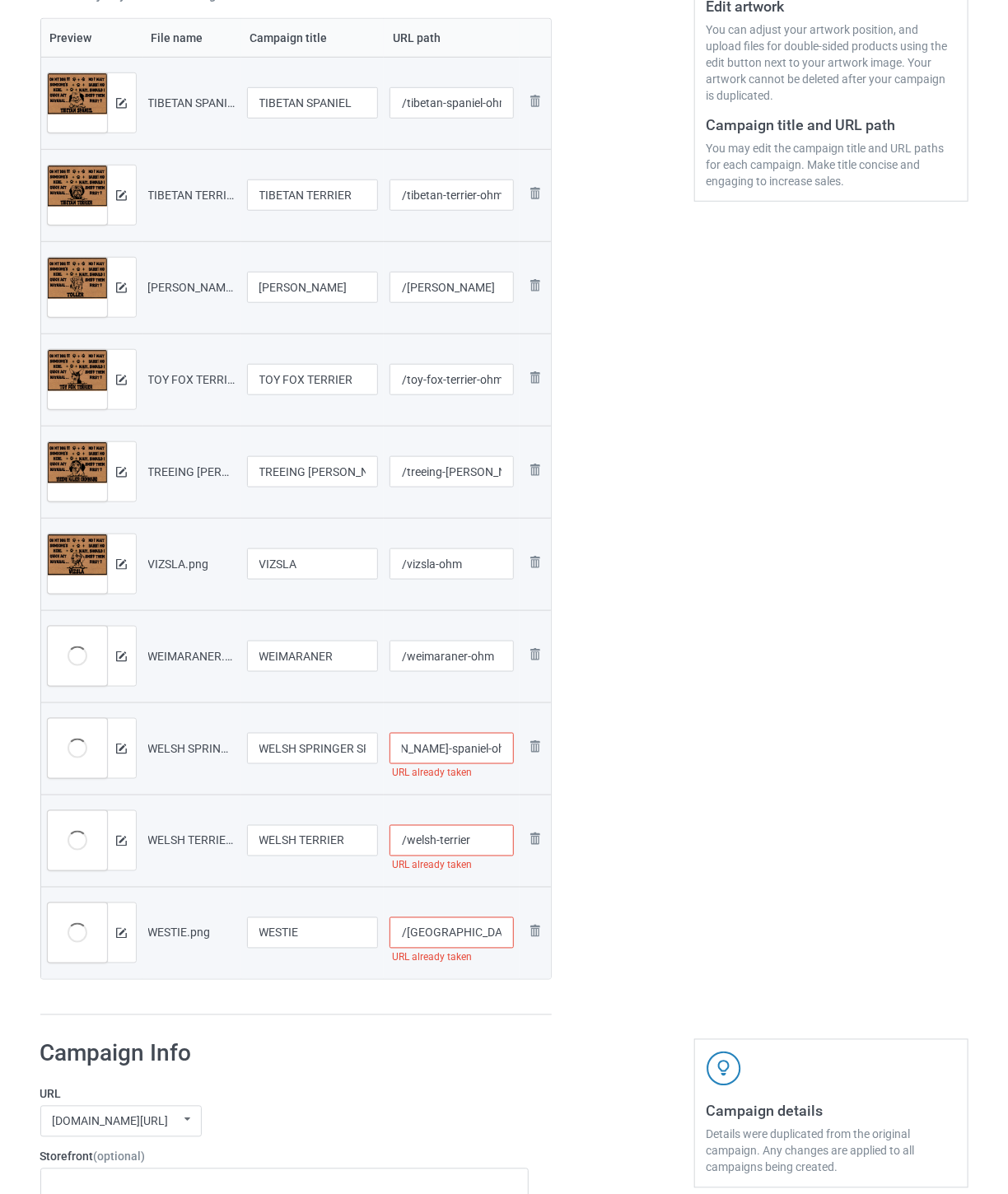
type input "/[PERSON_NAME]-spaniel-ohm"
click at [475, 851] on input "/welsh-terrier" at bounding box center [452, 841] width 124 height 31
paste input "-ohm"
type input "/welsh-terrier-ohm"
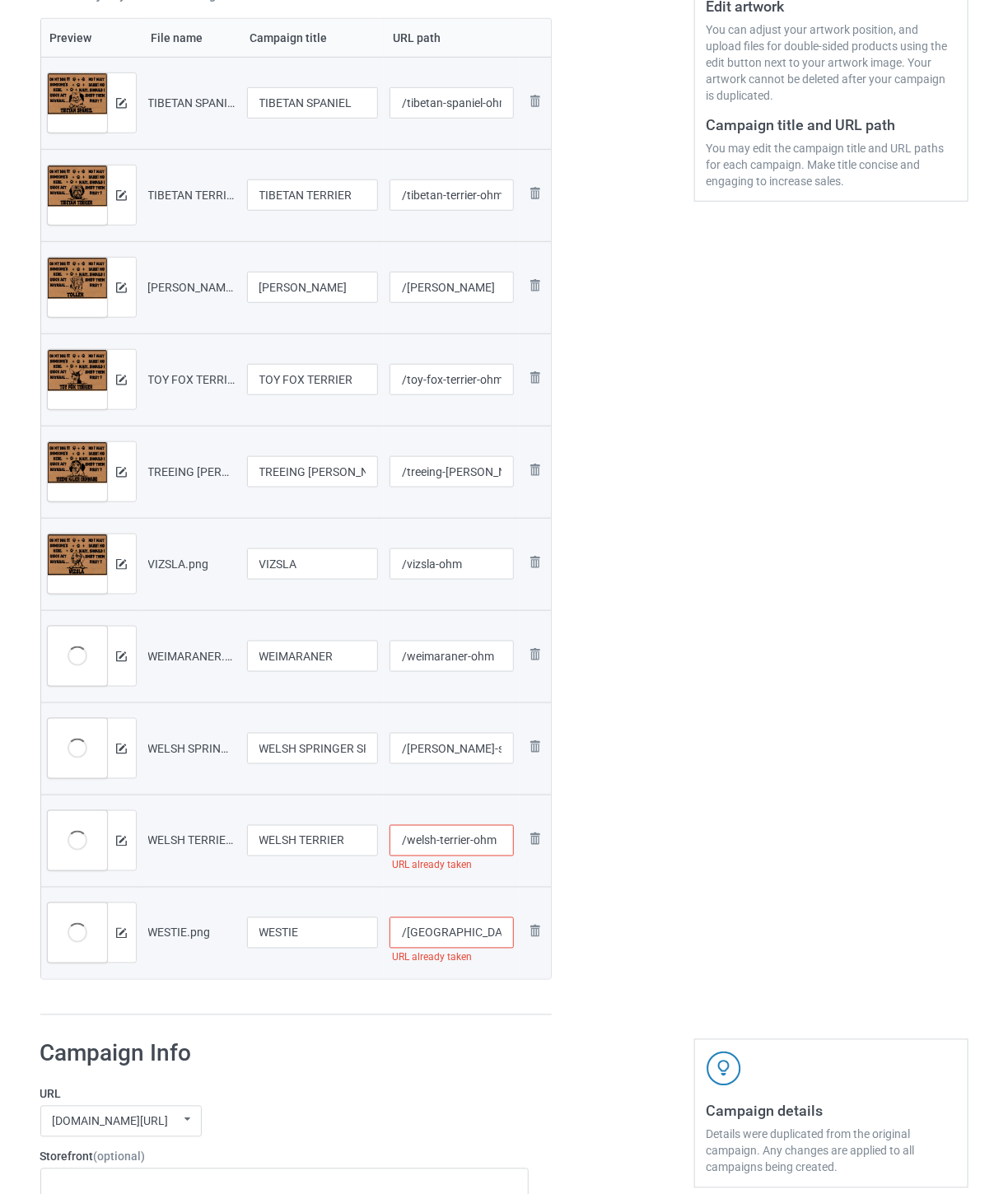
click at [484, 921] on input "/[GEOGRAPHIC_DATA]" at bounding box center [452, 933] width 124 height 31
paste input "-ohm"
type input "/westie-ohm"
click at [627, 849] on div at bounding box center [623, 388] width 119 height 1278
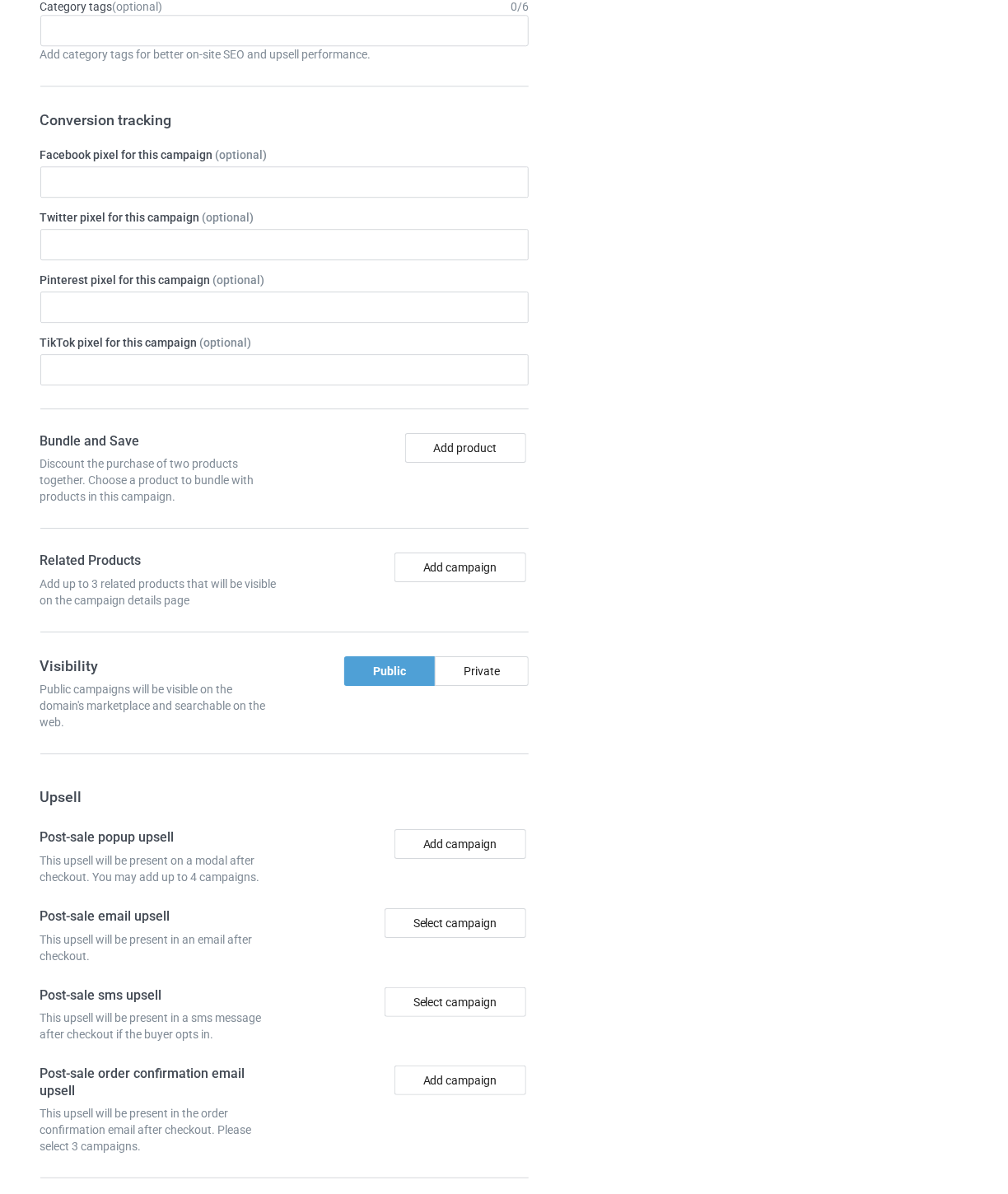
scroll to position [1736, 0]
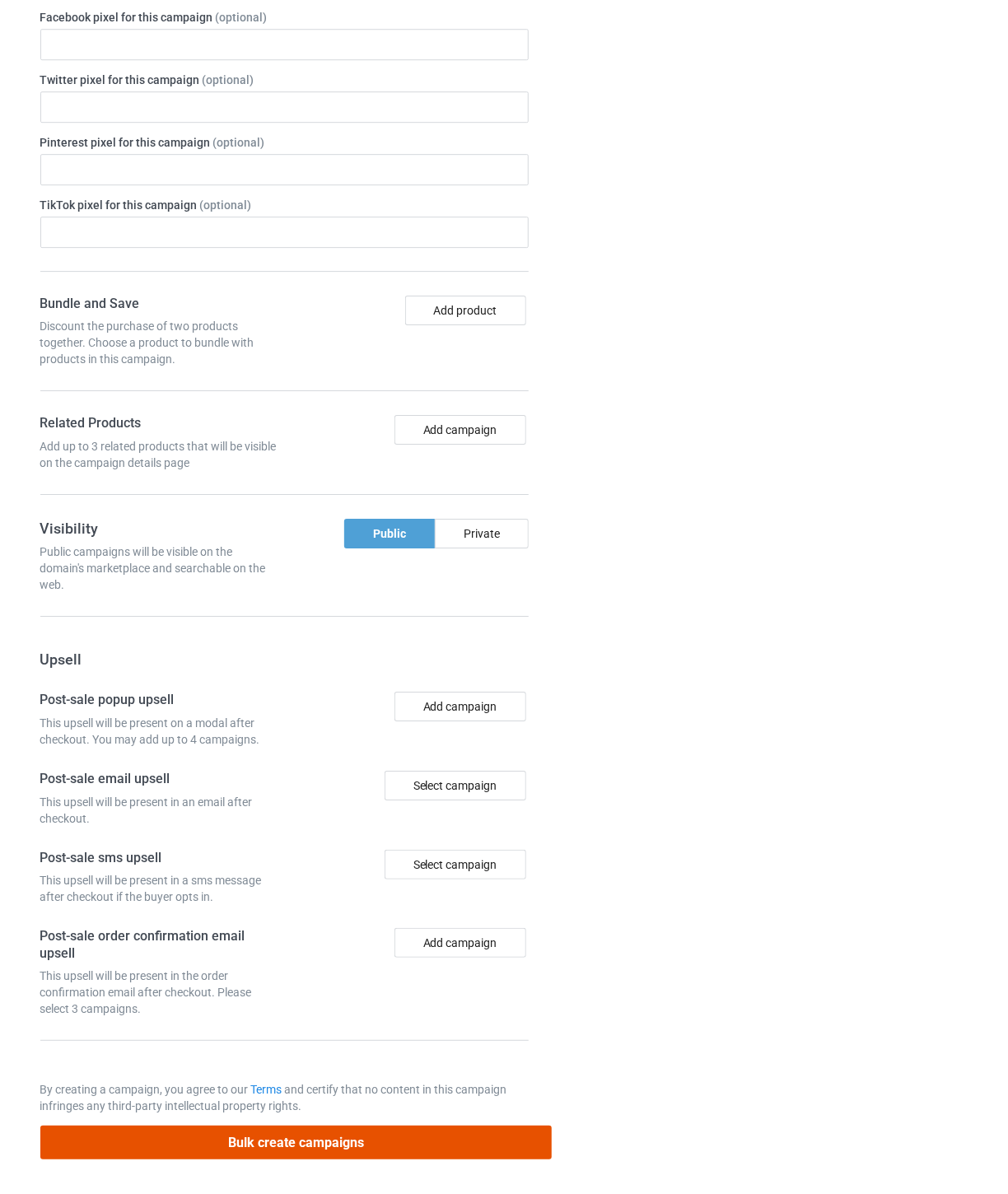
click at [425, 1143] on button "Bulk create campaigns" at bounding box center [296, 1143] width 512 height 34
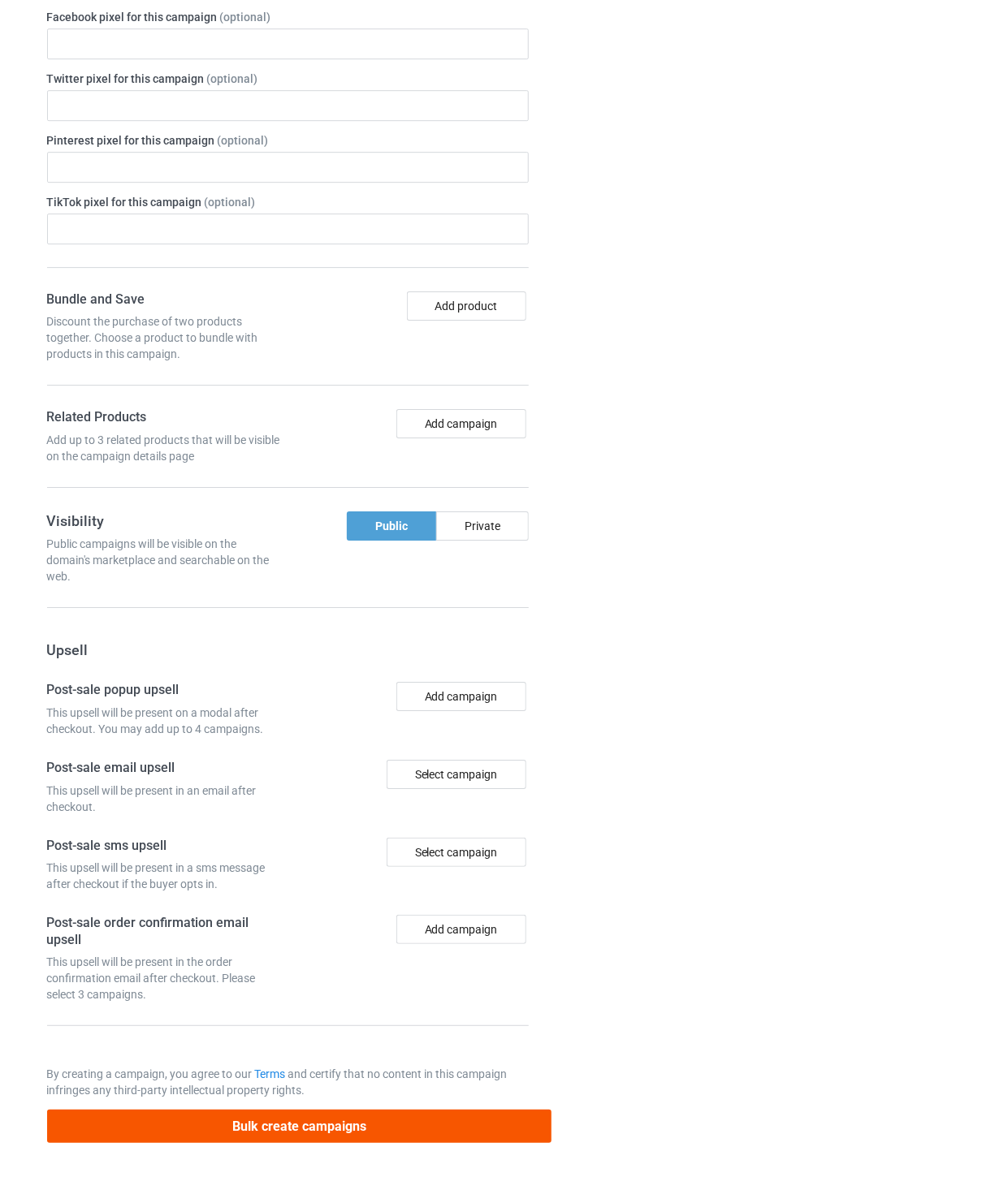
scroll to position [0, 0]
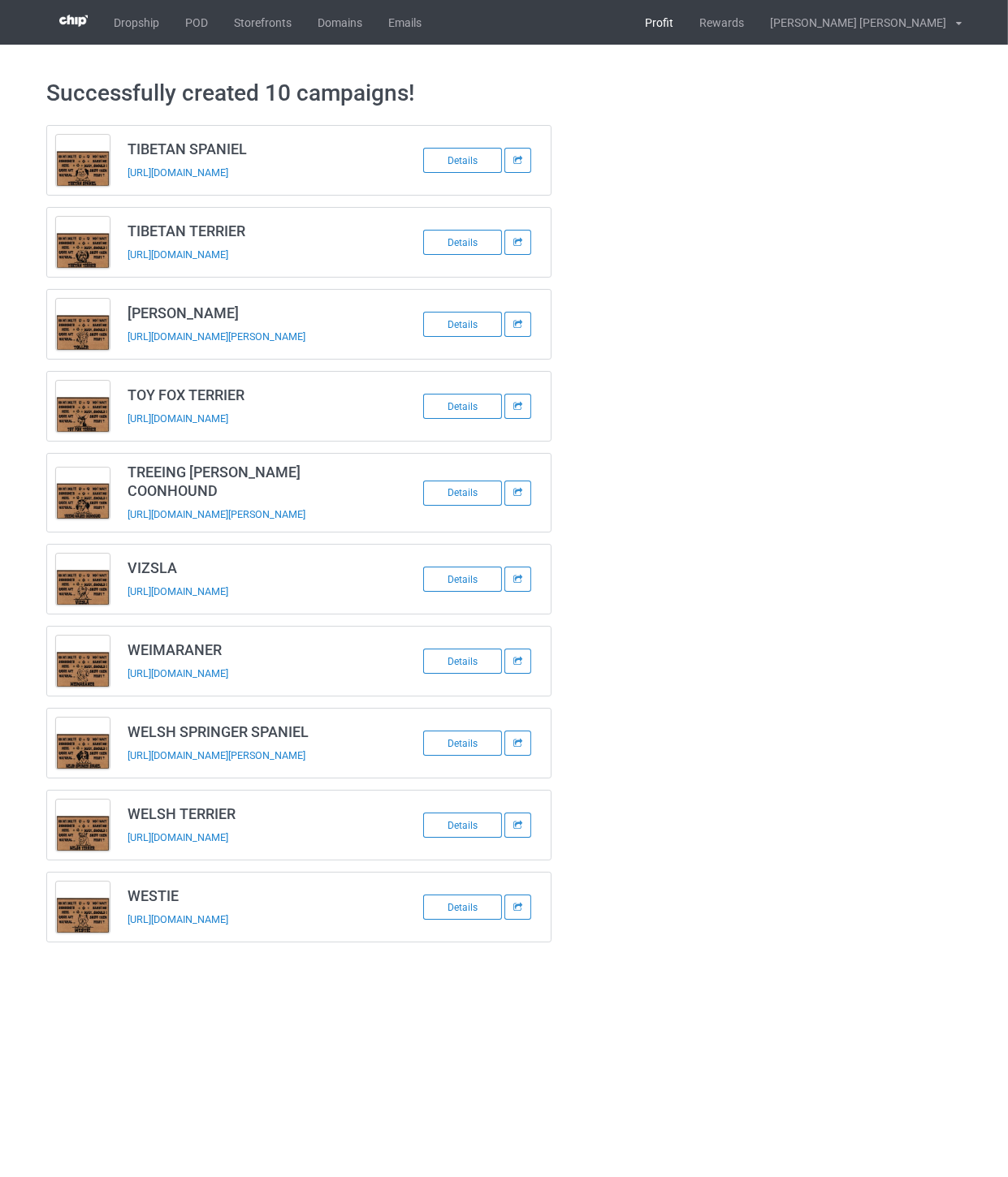
click at [686, 27] on link "Profit" at bounding box center [658, 22] width 54 height 44
